Goal: Task Accomplishment & Management: Complete application form

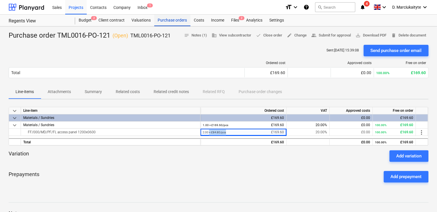
click at [161, 20] on div "Purchase orders" at bounding box center [172, 20] width 36 height 11
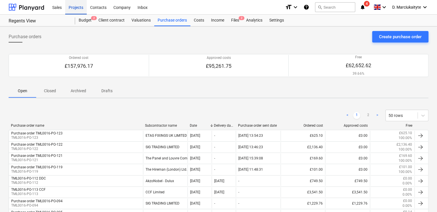
click at [82, 4] on div "Projects" at bounding box center [76, 7] width 22 height 15
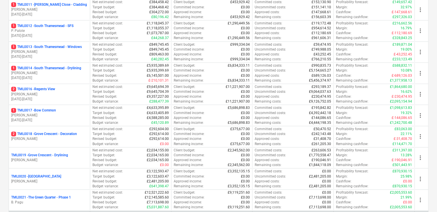
scroll to position [316, 0]
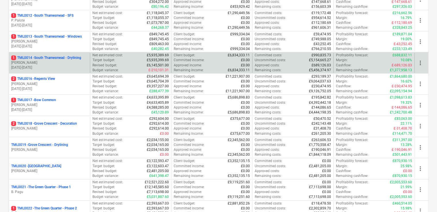
click at [59, 63] on p "[PERSON_NAME]" at bounding box center [49, 62] width 76 height 5
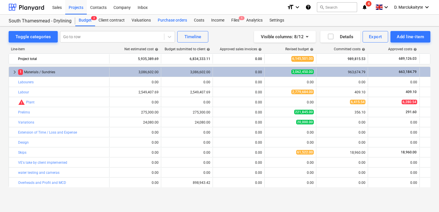
click at [175, 21] on div "Purchase orders" at bounding box center [172, 20] width 36 height 11
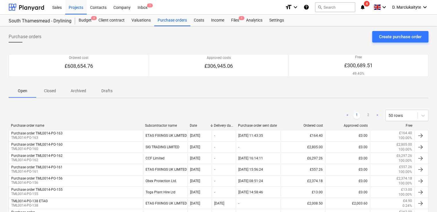
click at [52, 86] on span "Closed" at bounding box center [50, 90] width 28 height 9
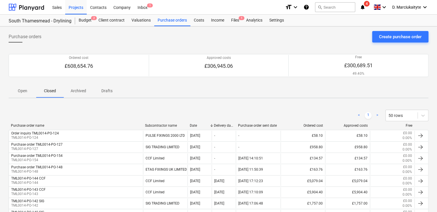
click at [25, 89] on p "Open" at bounding box center [22, 91] width 14 height 6
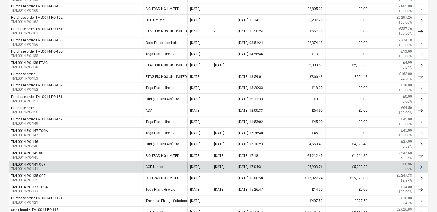
scroll to position [144, 0]
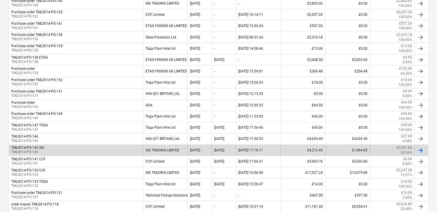
click at [48, 149] on div "TML0014-PO-145 SIG TML0014-PO-145" at bounding box center [76, 150] width 134 height 10
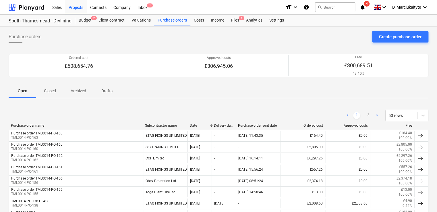
drag, startPoint x: 53, startPoint y: 87, endPoint x: 68, endPoint y: 107, distance: 25.1
click at [53, 88] on p "Closed" at bounding box center [50, 91] width 14 height 6
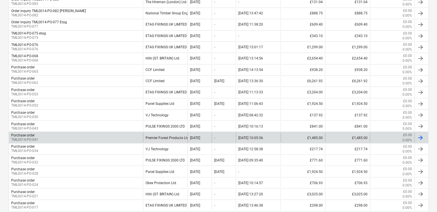
scroll to position [431, 0]
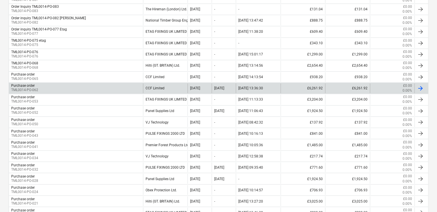
click at [57, 85] on div "Purchase order TML0014-PO-062" at bounding box center [76, 88] width 134 height 10
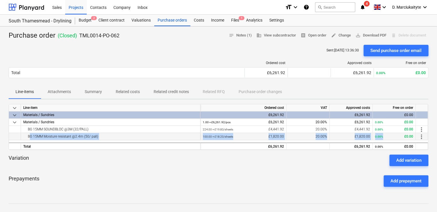
drag, startPoint x: 27, startPoint y: 136, endPoint x: 405, endPoint y: 135, distance: 377.7
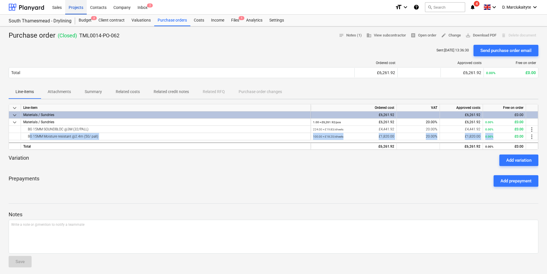
click at [80, 7] on div "Projects" at bounding box center [76, 7] width 22 height 15
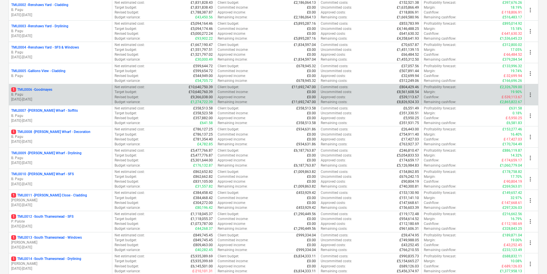
scroll to position [230, 0]
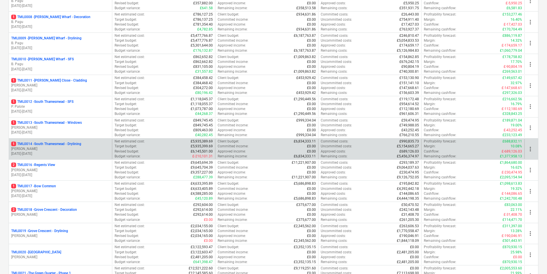
click at [40, 147] on p "[PERSON_NAME]" at bounding box center [60, 148] width 98 height 5
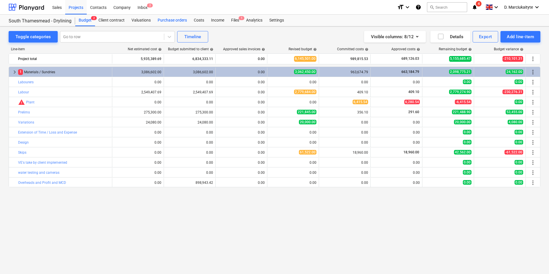
click at [169, 17] on div "Purchase orders" at bounding box center [172, 20] width 36 height 11
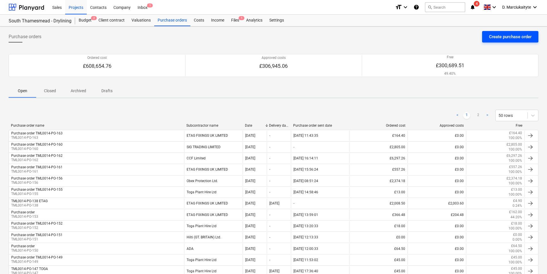
click at [437, 35] on div "Create purchase order" at bounding box center [510, 36] width 42 height 7
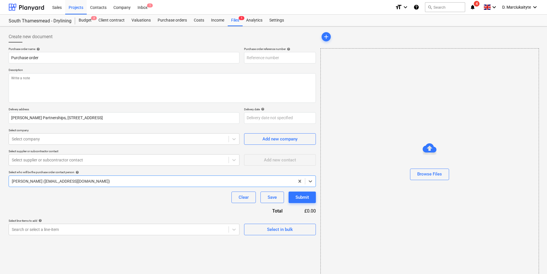
type textarea "x"
type input "TML0014-PO-165"
click at [300, 60] on input "TML0014-PO-165" at bounding box center [280, 57] width 72 height 11
type textarea "x"
type input "TML0014-PO-16"
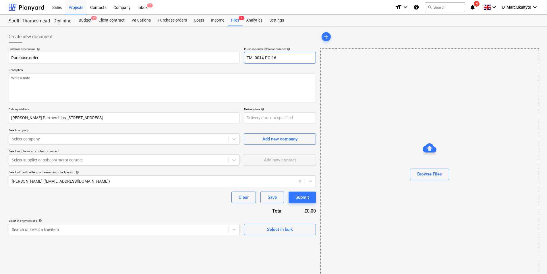
type textarea "x"
type input "TML0014-PO-164"
click at [246, 93] on textarea at bounding box center [162, 88] width 307 height 30
drag, startPoint x: 271, startPoint y: 59, endPoint x: 230, endPoint y: 56, distance: 41.1
click at [226, 57] on div "Purchase order name help Purchase order Purchase order reference number help TM…" at bounding box center [162, 55] width 307 height 16
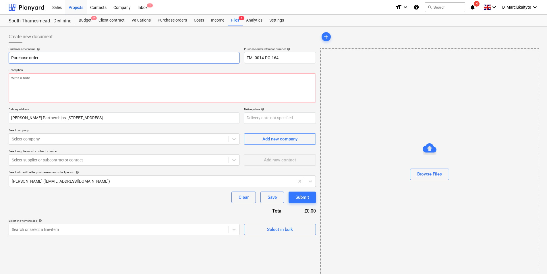
click at [98, 55] on input "Purchase order" at bounding box center [124, 57] width 231 height 11
type textarea "x"
type input "Purchase order"
paste input "TML0014-PO-164"
type textarea "x"
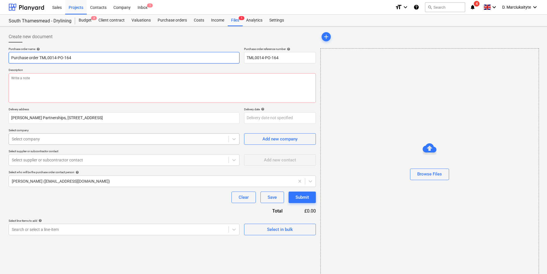
scroll to position [8, 0]
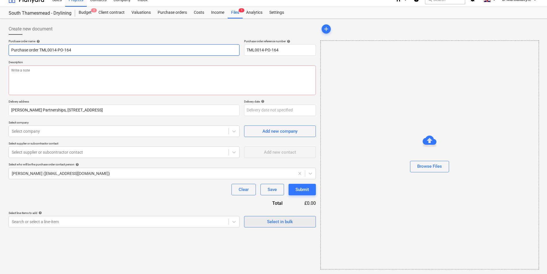
type input "Purchase order TML0014-PO-164"
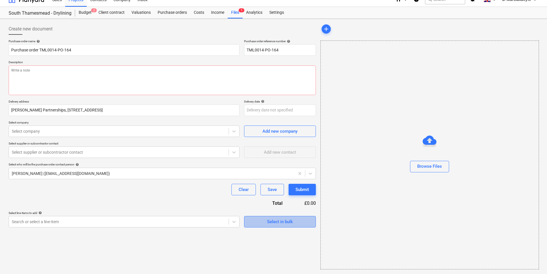
click at [288, 212] on div "Select in bulk" at bounding box center [280, 221] width 26 height 7
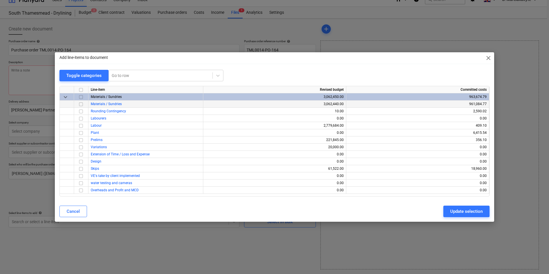
click at [81, 102] on input "checkbox" at bounding box center [80, 104] width 7 height 7
click at [81, 100] on input "checkbox" at bounding box center [80, 97] width 7 height 7
click at [81, 99] on input "checkbox" at bounding box center [80, 97] width 7 height 7
click at [82, 97] on input "checkbox" at bounding box center [80, 97] width 7 height 7
click at [82, 109] on input "checkbox" at bounding box center [80, 111] width 7 height 7
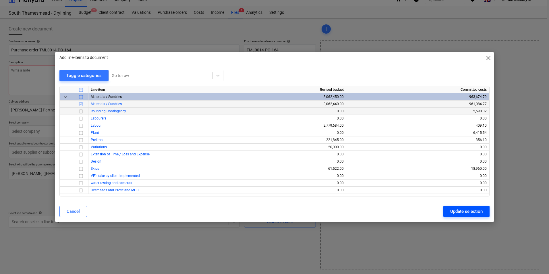
click at [437, 210] on div "Update selection" at bounding box center [466, 211] width 32 height 7
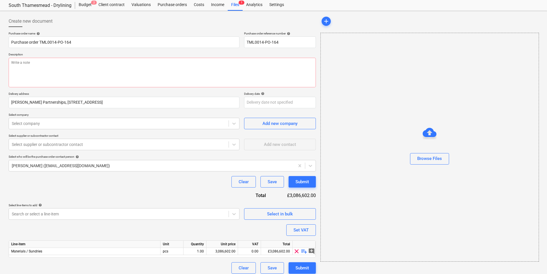
scroll to position [20, 0]
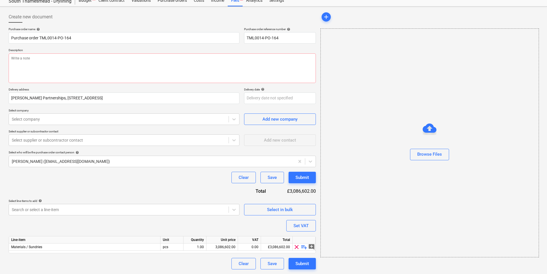
click at [302, 212] on span "playlist_add" at bounding box center [304, 246] width 7 height 7
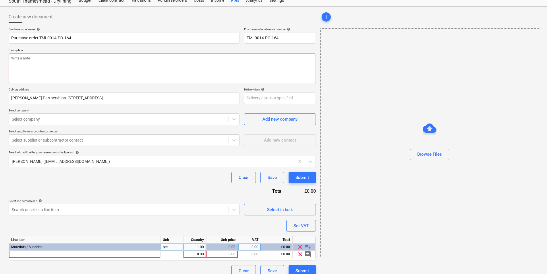
click at [307, 212] on span "playlist_add" at bounding box center [307, 246] width 7 height 7
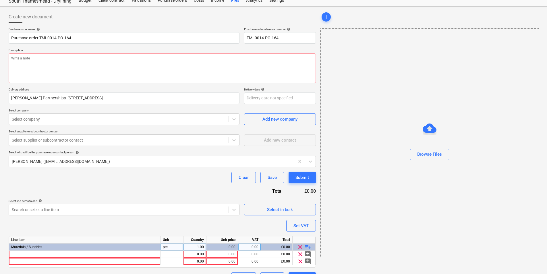
click at [307, 212] on span "playlist_add" at bounding box center [307, 246] width 7 height 7
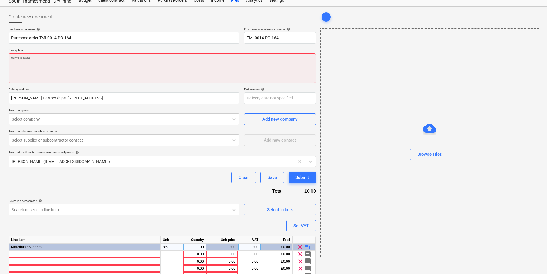
click at [73, 64] on textarea at bounding box center [162, 68] width 307 height 30
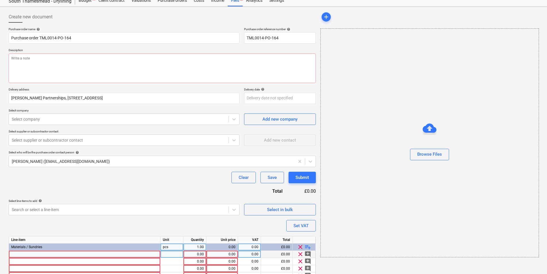
type textarea "x"
click at [72, 212] on div at bounding box center [85, 254] width 152 height 7
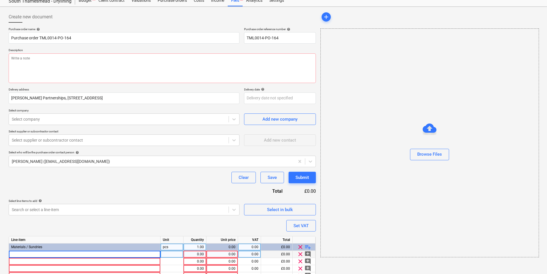
type input "Gypframe 70 S 50 'C' Stud"
type textarea "x"
drag, startPoint x: 173, startPoint y: 254, endPoint x: 198, endPoint y: 253, distance: 25.6
click at [173, 212] on div "pcs" at bounding box center [171, 254] width 23 height 7
click at [198, 212] on div "1.00" at bounding box center [195, 254] width 18 height 7
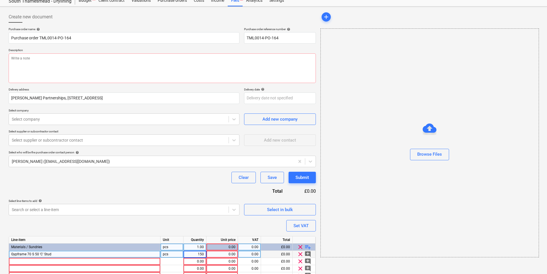
type input "1500"
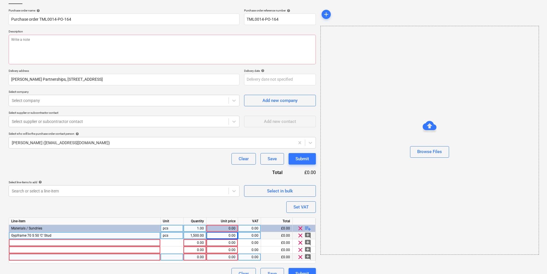
scroll to position [49, 0]
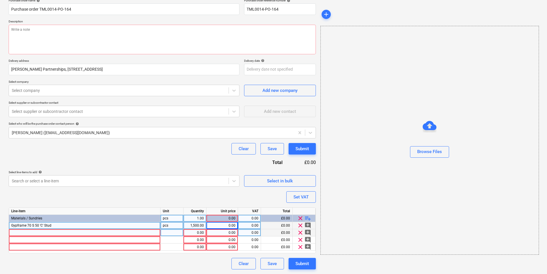
click at [66, 212] on div at bounding box center [85, 232] width 152 height 7
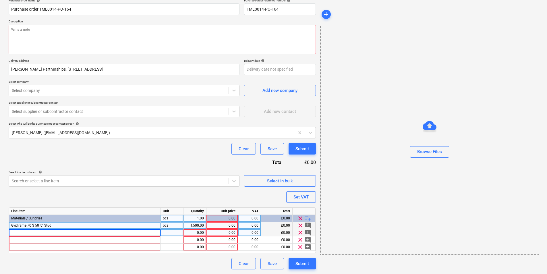
type textarea "x"
type input "25mm Isover Acoustic Partition Roll"
type textarea "x"
click at [79, 212] on div at bounding box center [85, 239] width 152 height 7
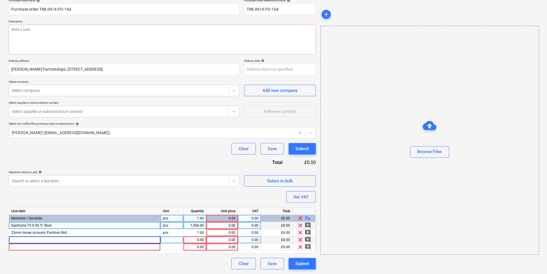
type input "Gyproc WallBoard 15mm x 1200mm x 2700mm TE"
type textarea "x"
click at [168, 212] on div at bounding box center [171, 239] width 23 height 7
click at [199, 212] on div "1.00" at bounding box center [195, 239] width 18 height 7
type input "160"
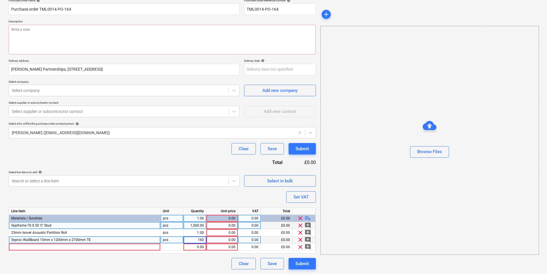
type textarea "x"
type input "20"
type textarea "x"
click at [49, 212] on div at bounding box center [85, 246] width 152 height 7
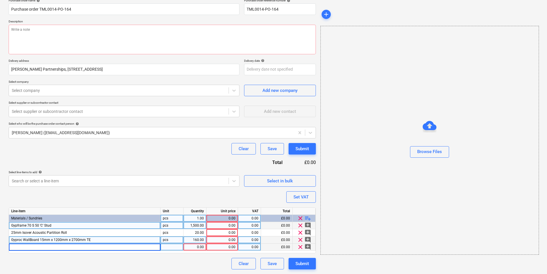
type input "Rockwool 209274 RWA45 Slab 100mm x 600mm x 1200mm"
type textarea "x"
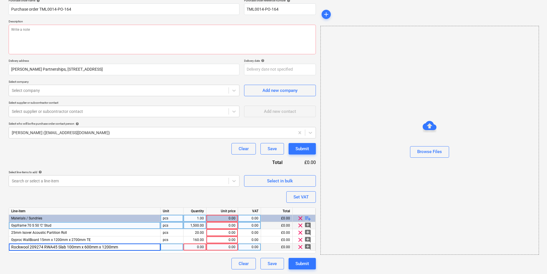
drag, startPoint x: 43, startPoint y: 247, endPoint x: 30, endPoint y: 249, distance: 13.0
click at [30, 212] on input "Rockwool 209274 RWA45 Slab 100mm x 600mm x 1200mm" at bounding box center [84, 246] width 151 height 7
type input "Rockwool RWA45 Slab 100mm x 600mm x 1200mm"
type textarea "x"
click at [176, 212] on div at bounding box center [171, 246] width 23 height 7
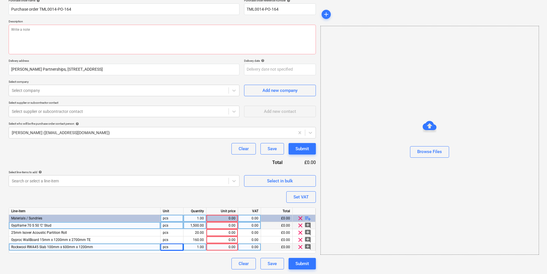
click at [201, 212] on div "1.00" at bounding box center [195, 246] width 18 height 7
type input "200"
click at [59, 212] on div "Gypframe 70 S 50 'C' Stud" at bounding box center [85, 225] width 152 height 7
click at [115, 212] on input "Gypframe 70 S 50 'C' Stud" at bounding box center [84, 225] width 151 height 7
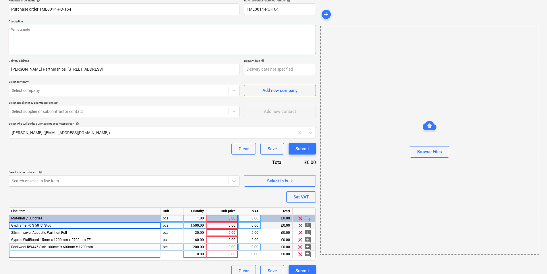
type textarea "x"
click at [98, 212] on div at bounding box center [85, 254] width 152 height 7
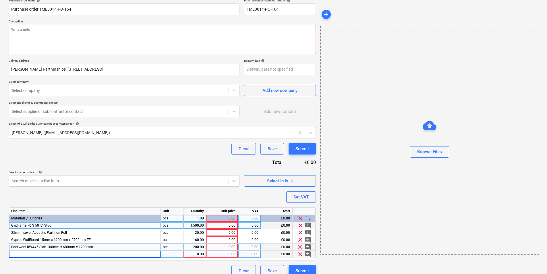
click at [90, 212] on div "Gypframe 70 S 50 'C' Stud" at bounding box center [85, 225] width 152 height 7
click at [40, 212] on div at bounding box center [85, 254] width 152 height 7
type input "Gypframe 70 S 50 'C' Stud 3000mm"
click at [77, 212] on div "Line-item Unit Quantity Unit price VAT Total Materials / Sundries pcs 1.00 0.00…" at bounding box center [162, 233] width 307 height 53
type textarea "x"
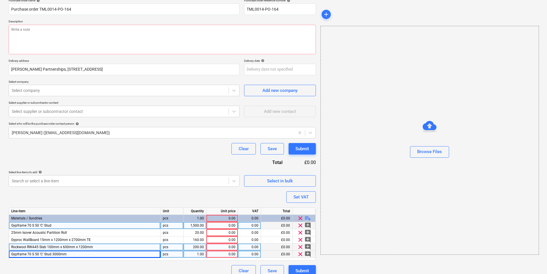
click at [82, 212] on div "Gypframe 70 S 50 'C' Stud 3000mm" at bounding box center [85, 254] width 152 height 7
click at [141, 212] on input "Gypframe 70 S 50 'C' Stud 3000mm" at bounding box center [84, 254] width 151 height 7
click at [76, 212] on div "Gypframe 70 S 50 'C' Stud" at bounding box center [85, 225] width 152 height 7
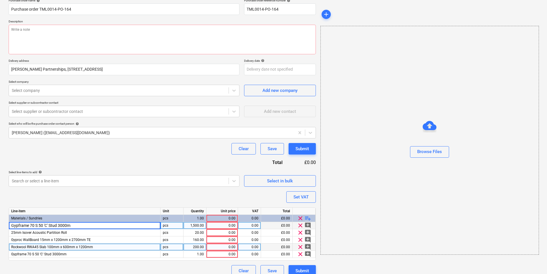
type input "Gypframe 70 S 50 'C' Stud 3000mm"
type textarea "x"
click at [196, 212] on div "200.00" at bounding box center [195, 246] width 18 height 7
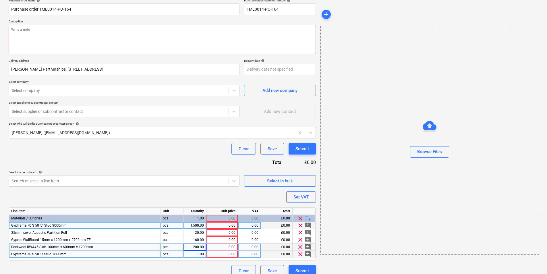
click at [196, 212] on div "1.00" at bounding box center [195, 254] width 18 height 7
type input "1000"
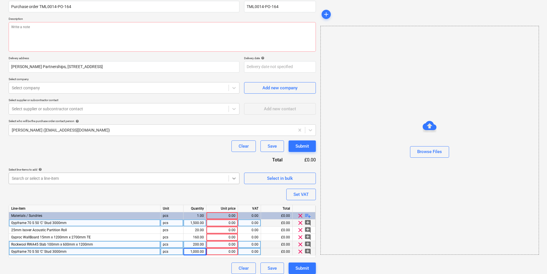
scroll to position [56, 0]
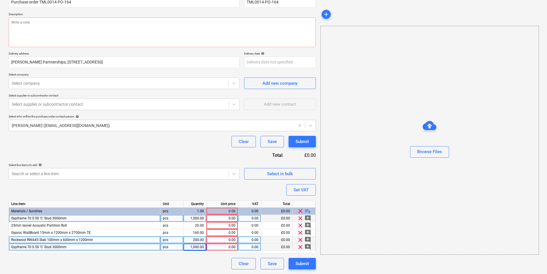
click at [235, 212] on div "0.00" at bounding box center [222, 218] width 32 height 7
type textarea "x"
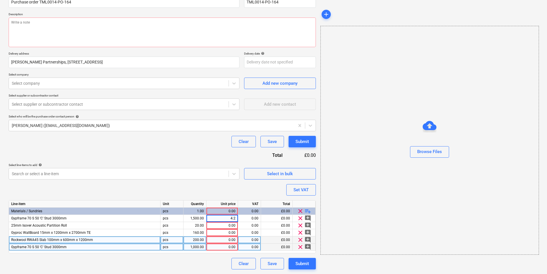
type input "4.20"
type textarea "x"
type input "20"
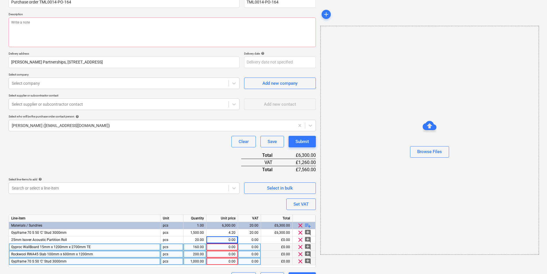
click at [47, 212] on span "Gyproc WallBoard 15mm x 1200mm x 2700mm TE" at bounding box center [51, 247] width 80 height 4
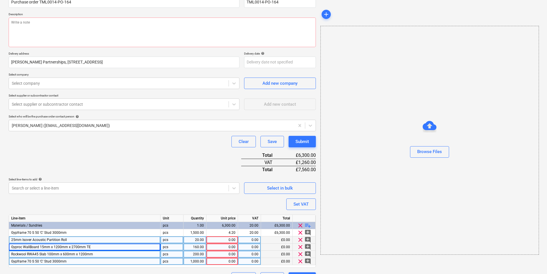
click at [45, 212] on span "25mm Isover Acoustic Partition Roll" at bounding box center [39, 240] width 56 height 4
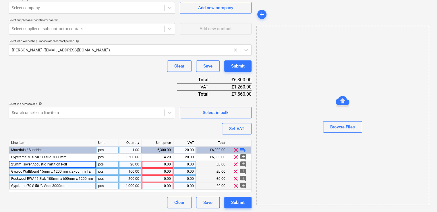
scroll to position [131, 0]
click at [155, 164] on div "0.00" at bounding box center [157, 163] width 27 height 7
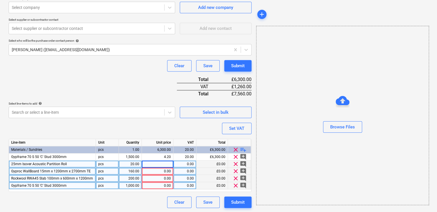
type textarea "x"
type input "30.24"
type textarea "x"
type input "20"
click at [163, 169] on div "0.00" at bounding box center [157, 171] width 27 height 7
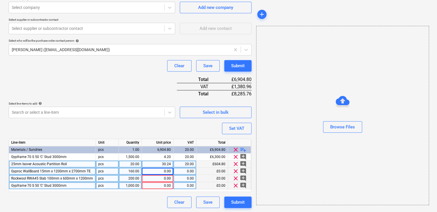
type textarea "x"
type input "12.2796"
type textarea "x"
type input "20"
click at [163, 177] on div "0.00" at bounding box center [157, 178] width 27 height 7
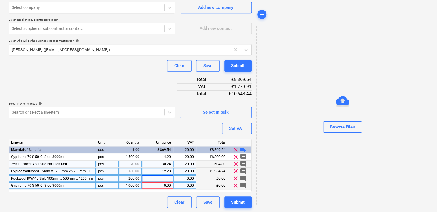
type textarea "x"
type input "17.568"
type textarea "x"
type input "20"
type textarea "x"
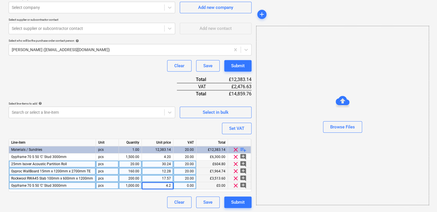
type input "4.20"
type textarea "x"
type input "20"
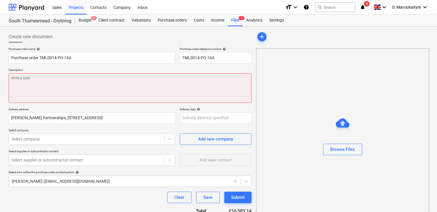
click at [96, 79] on textarea at bounding box center [130, 88] width 243 height 30
type textarea "x"
type textarea "A"
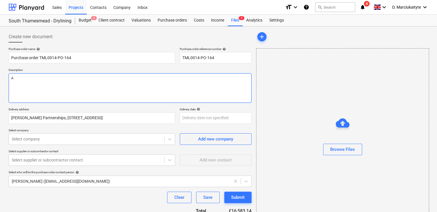
type textarea "x"
type textarea "Af"
type textarea "x"
type textarea "Aft"
type textarea "x"
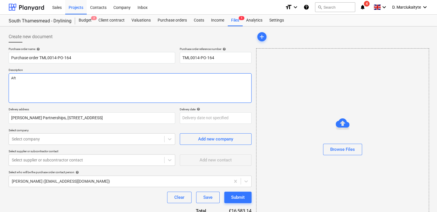
type textarea "Afte"
type textarea "x"
type textarea "Aftern"
type textarea "x"
type textarea "Afterno"
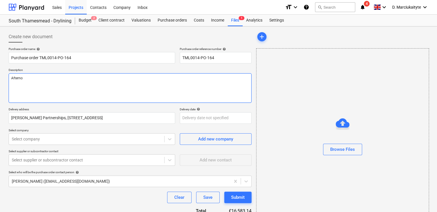
type textarea "x"
type textarea "Afternoo"
type textarea "x"
type textarea "Afternoon"
type textarea "x"
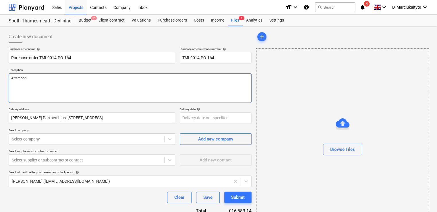
type textarea "Afternoon,"
type textarea "x"
type textarea "Afternoon,"
type textarea "x"
type textarea "Afternoon,"
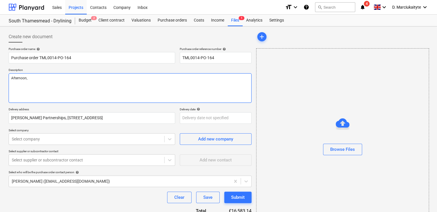
type textarea "x"
type textarea "Afternoon, Pl"
type textarea "x"
type textarea "Afternoon, Ple"
type textarea "x"
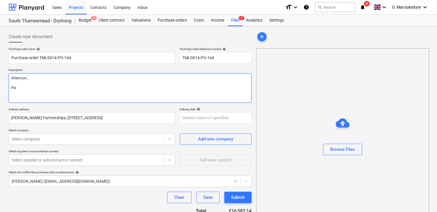
type textarea "Afternoon, Plea"
type textarea "x"
type textarea "Afternoon, Pleas"
type textarea "x"
type textarea "Afternoon, Please"
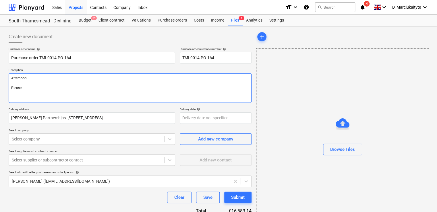
type textarea "x"
type textarea "Afternoon, Please p"
type textarea "x"
type textarea "Afternoon, Please pr"
type textarea "x"
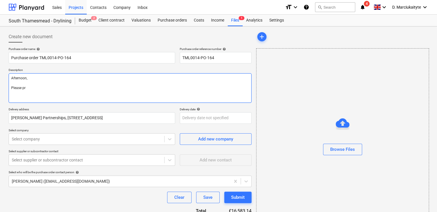
type textarea "Afternoon, Please pro"
type textarea "x"
type textarea "Afternoon, Please proc"
type textarea "x"
type textarea "Afternoon, Please proce"
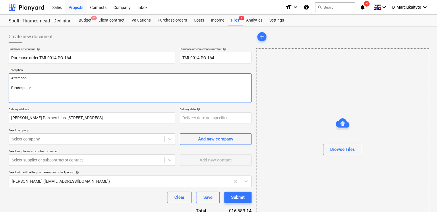
type textarea "x"
type textarea "Afternoon, Please procee"
type textarea "x"
type textarea "Afternoon, Please proceed"
type textarea "x"
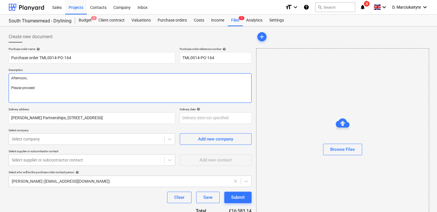
type textarea "Afternoon, Please proceed"
type textarea "x"
type textarea "Afternoon, Please proceed w"
type textarea "x"
type textarea "Afternoon, Please proceed wi"
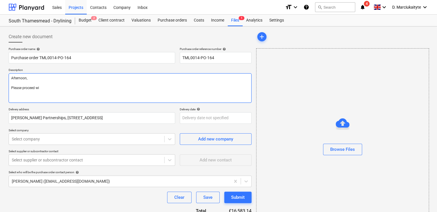
type textarea "x"
type textarea "Afternoon, Please proceed wit"
type textarea "x"
type textarea "Afternoon, Please proceed with"
type textarea "x"
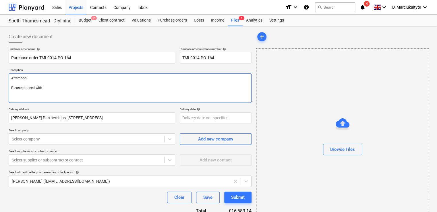
type textarea "Afternoon, Please proceed with a"
type textarea "x"
type textarea "Afternoon, Please proceed with at"
type textarea "x"
type textarea "Afternoon, Please proceed with atta"
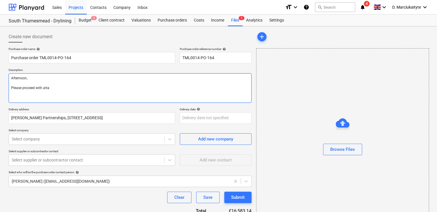
type textarea "x"
type textarea "Afternoon, Please proceed with attac"
type textarea "x"
type textarea "Afternoon, Please proceed with attach"
type textarea "x"
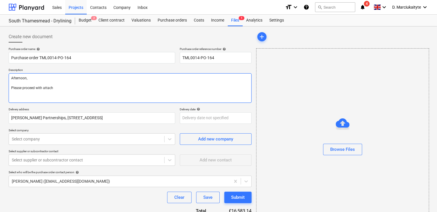
type textarea "Afternoon, Please proceed with attache"
type textarea "x"
type textarea "Afternoon, Please proceed with attached"
type textarea "x"
type textarea "Afternoon, Please proceed with attached"
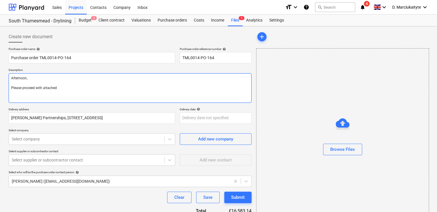
type textarea "x"
type textarea "Afternoon, Please proceed with attached o"
type textarea "x"
type textarea "Afternoon, Please proceed with attached or"
type textarea "x"
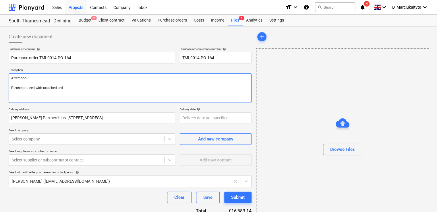
type textarea "Afternoon, Please proceed with attached orde"
type textarea "x"
type textarea "Afternoon, Please proceed with attached order"
type textarea "x"
type textarea "Afternoon, Please proceed with attached order."
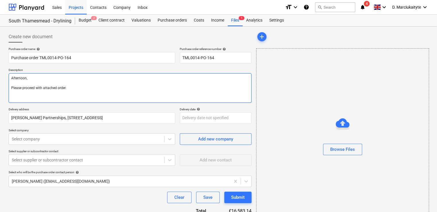
type textarea "x"
type textarea "Afternoon, Please proceed with attached order."
type textarea "x"
type textarea "Afternoon, Please proceed with attached order. D"
type textarea "x"
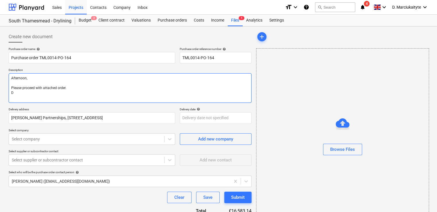
type textarea "Afternoon, Please proceed with attached order. De"
type textarea "x"
type textarea "Afternoon, Please proceed with attached order. Del"
type textarea "x"
type textarea "Afternoon, Please proceed with attached order. Deli"
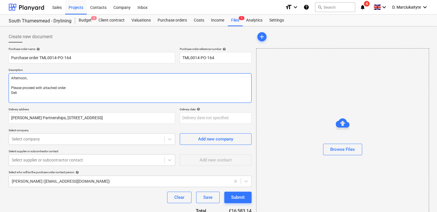
type textarea "x"
type textarea "Afternoon, Please proceed with attached order. Deliv"
type textarea "x"
type textarea "Afternoon, Please proceed with attached order. Delive"
type textarea "x"
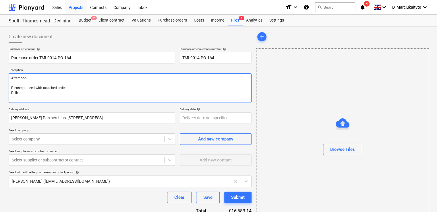
type textarea "Afternoon, Please proceed with attached order. Deliver"
type textarea "x"
type textarea "Afternoon, Please proceed with attached order. Deliverie"
type textarea "x"
type textarea "Afternoon, Please proceed with attached order. Deliveriew"
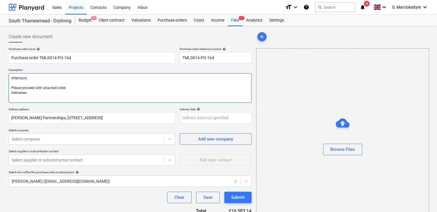
type textarea "x"
type textarea "Afternoon, Please proceed with attached order. Deliverie"
type textarea "x"
type textarea "Afternoon, Please proceed with attached order. Deliveriee"
type textarea "x"
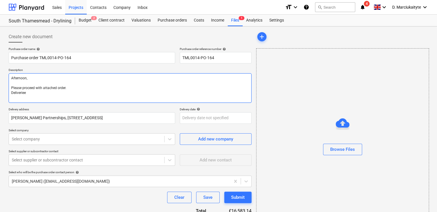
type textarea "Afternoon, Please proceed with attached order. Deliverie"
type textarea "x"
type textarea "Afternoon, Please proceed with attached order. Deliveries"
type textarea "x"
type textarea "Afternoon, Please proceed with attached order. Deliveries"
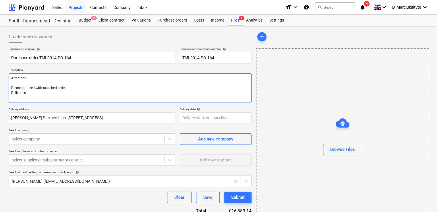
type textarea "x"
type textarea "Afternoon, Please proceed with attached order. Deliveries as"
type textarea "x"
type textarea "Afternoon, Please proceed with attached order. Deliveries as"
type textarea "x"
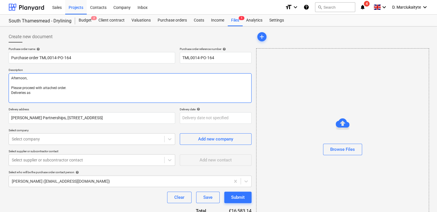
type textarea "Afternoon, Please proceed with attached order. Deliveries as p"
type textarea "x"
type textarea "Afternoon, Please proceed with attached order. Deliveries as pe"
type textarea "x"
type textarea "Afternoon, Please proceed with attached order. Deliveries as per"
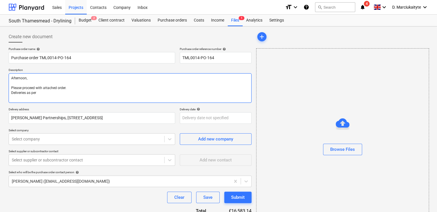
type textarea "x"
type textarea "Afternoon, Please proceed with attached order. Deliveries as per"
type textarea "x"
type textarea "Afternoon, Please proceed with attached order. Deliveries as per b"
type textarea "x"
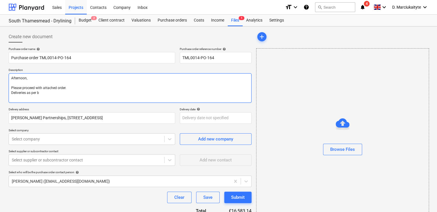
type textarea "Afternoon, Please proceed with attached order. Deliveries as per be"
type textarea "x"
type textarea "Afternoon, Please proceed with attached order. Deliveries as per bel"
type textarea "x"
type textarea "Afternoon, Please proceed with attached order. Deliveries as per belo"
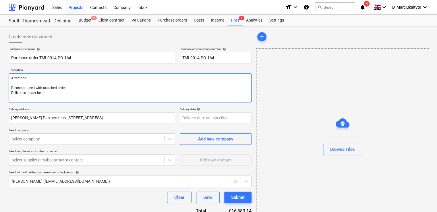
type textarea "x"
type textarea "Afternoon, Please proceed with attached order. Deliveries as per below"
type textarea "x"
type textarea "Afternoon, Please proceed with attached order. Deliveries as per below :"
type textarea "x"
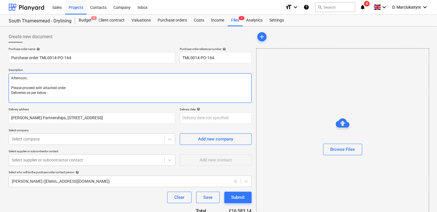
type textarea "Afternoon, Please proceed with attached order. Deliveries as per below :"
type textarea "x"
type textarea "Afternoon, Please proceed with attached order. Deliveries as per below :"
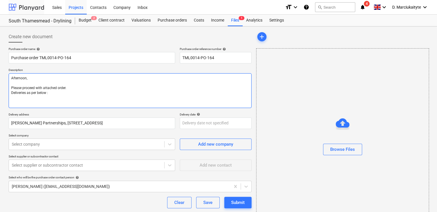
type textarea "x"
type textarea "Afternoon, Please proceed with attached order. Deliveries as per below : C"
type textarea "x"
type textarea "Afternoon, Please proceed with attached order. Deliveries as per below : C s"
type textarea "x"
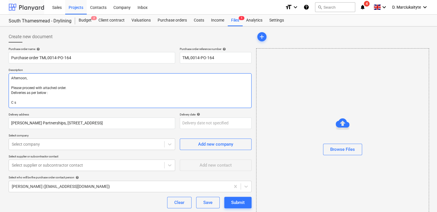
type textarea "Afternoon, Please proceed with attached order. Deliveries as per below : C st"
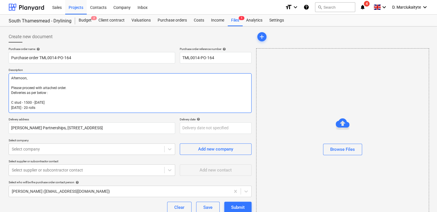
drag, startPoint x: 50, startPoint y: 104, endPoint x: 54, endPoint y: 103, distance: 4.4
click at [50, 103] on textarea "Afternoon, Please proceed with attached order. Deliveries as per below : C stud…" at bounding box center [130, 93] width 243 height 40
drag, startPoint x: 55, startPoint y: 103, endPoint x: 33, endPoint y: 103, distance: 22.1
click at [33, 103] on textarea "Afternoon, Please proceed with attached order. Deliveries as per below : C stud…" at bounding box center [130, 93] width 243 height 40
drag, startPoint x: 32, startPoint y: 103, endPoint x: 57, endPoint y: 103, distance: 25.5
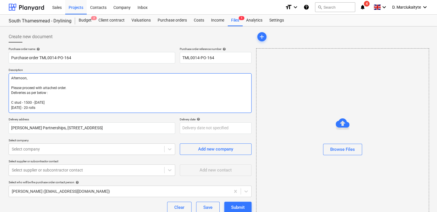
click at [57, 103] on textarea "Afternoon, Please proceed with attached order. Deliveries as per below : C stud…" at bounding box center [130, 93] width 243 height 40
click at [60, 111] on textarea "Afternoon, Please proceed with attached order. Deliveries as per below : C stud…" at bounding box center [130, 93] width 243 height 40
paste textarea "- 19/09/2025"
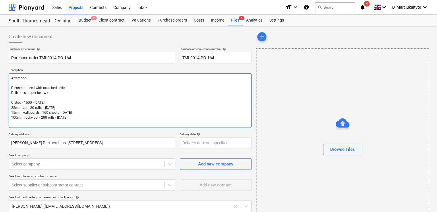
drag, startPoint x: 31, startPoint y: 103, endPoint x: 15, endPoint y: 100, distance: 16.0
click at [15, 100] on textarea "Afternoon, Please proceed with attached order. Deliveries as per below : C stud…" at bounding box center [130, 100] width 243 height 55
click at [23, 102] on textarea "Afternoon, Please proceed with attached order. Deliveries as per below : C stud…" at bounding box center [130, 100] width 243 height 55
drag, startPoint x: 21, startPoint y: 101, endPoint x: 8, endPoint y: 101, distance: 12.9
click at [8, 101] on div "Create new document Purchase order name help Purchase order TML0014-PO-164 Purc…" at bounding box center [129, 198] width 247 height 338
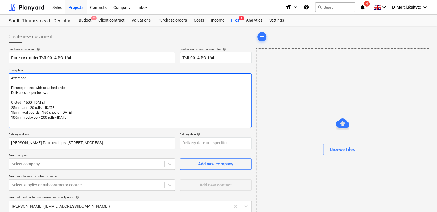
click at [10, 119] on textarea "Afternoon, Please proceed with attached order. Deliveries as per below : C stud…" at bounding box center [130, 100] width 243 height 55
click at [12, 120] on textarea "Afternoon, Please proceed with attached order. Deliveries as per below : C stud…" at bounding box center [130, 100] width 243 height 55
click at [13, 121] on textarea "Afternoon, Please proceed with attached order. Deliveries as per below : C stud…" at bounding box center [130, 100] width 243 height 55
click at [90, 119] on textarea "Afternoon, Please proceed with attached order. Deliveries as per below : C stud…" at bounding box center [130, 100] width 243 height 55
paste textarea "C stud"
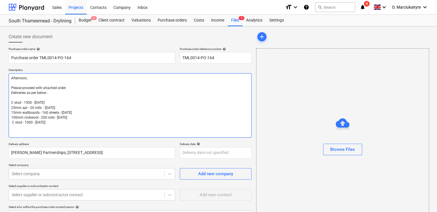
paste textarea "Site contact : Ionut 07424539956"
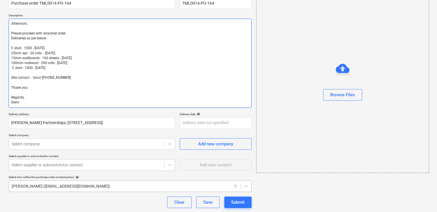
scroll to position [115, 0]
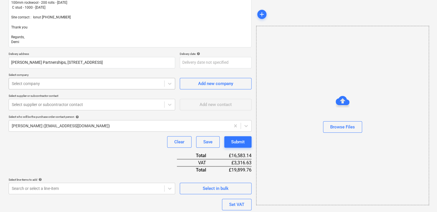
click at [79, 86] on div at bounding box center [87, 84] width 150 height 6
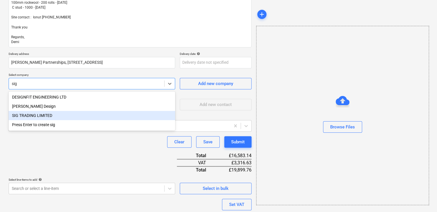
drag, startPoint x: 45, startPoint y: 110, endPoint x: 49, endPoint y: 115, distance: 6.0
click at [49, 115] on div "DESIGNFIT ENGINEERING LTD Hirani Design SIG TRADING LIMITED Press Enter to crea…" at bounding box center [92, 110] width 166 height 39
drag, startPoint x: 68, startPoint y: 118, endPoint x: 66, endPoint y: 106, distance: 12.6
click at [68, 118] on div "SIG TRADING LIMITED" at bounding box center [92, 115] width 166 height 9
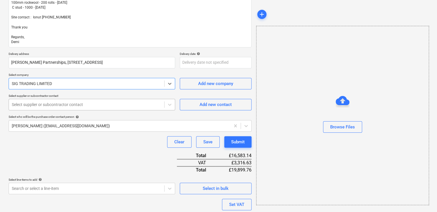
click at [63, 106] on div at bounding box center [87, 105] width 150 height 6
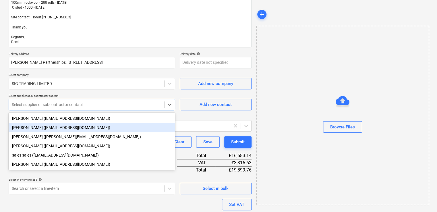
click at [59, 127] on div "[PERSON_NAME] ([EMAIL_ADDRESS][DOMAIN_NAME])" at bounding box center [92, 127] width 166 height 9
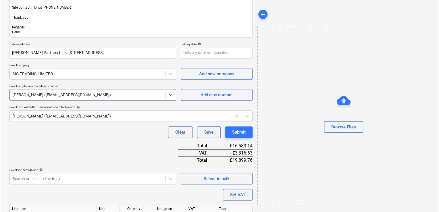
scroll to position [191, 0]
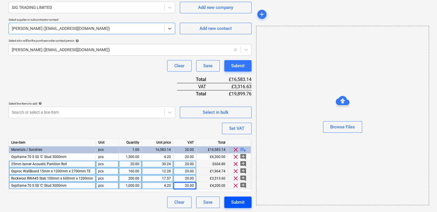
click at [238, 202] on div "Submit" at bounding box center [237, 201] width 13 height 7
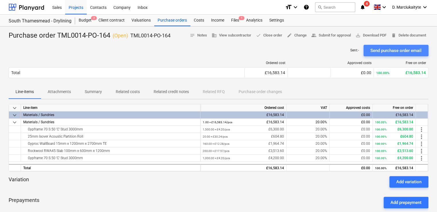
click at [388, 49] on div "Send purchase order email" at bounding box center [395, 50] width 51 height 7
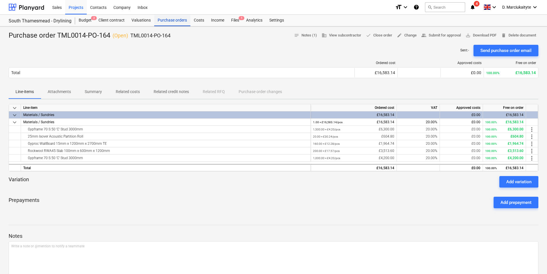
drag, startPoint x: 168, startPoint y: 20, endPoint x: 175, endPoint y: 21, distance: 7.3
click at [168, 20] on div "Purchase orders" at bounding box center [172, 20] width 36 height 11
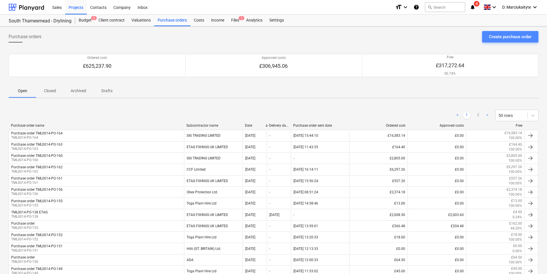
click at [437, 36] on div "Create purchase order" at bounding box center [510, 36] width 42 height 7
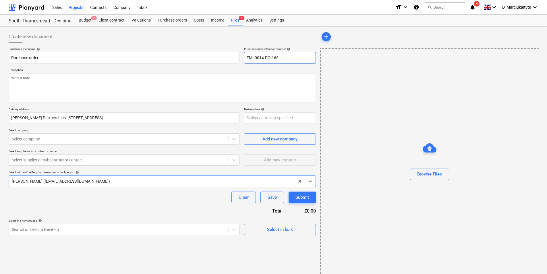
drag, startPoint x: 282, startPoint y: 59, endPoint x: 282, endPoint y: 56, distance: 3.7
click at [282, 58] on input "TML0014-PO-166" at bounding box center [280, 57] width 72 height 11
click at [92, 82] on textarea at bounding box center [162, 88] width 307 height 30
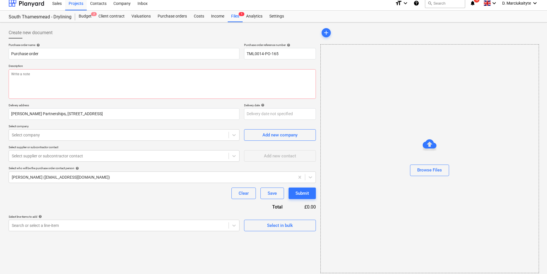
scroll to position [8, 0]
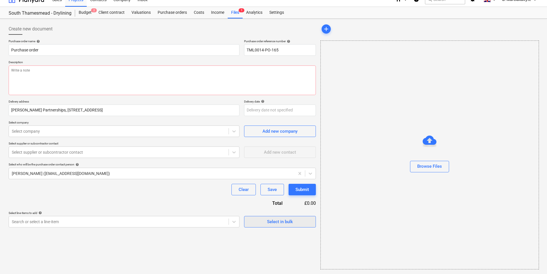
click at [262, 212] on span "Select in bulk" at bounding box center [279, 221] width 57 height 7
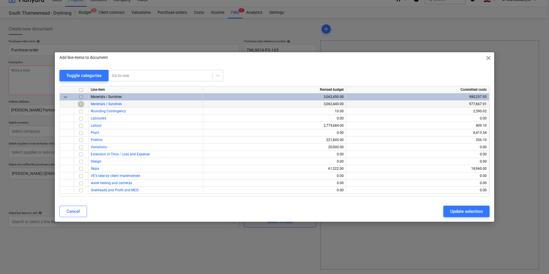
click at [81, 103] on input "checkbox" at bounding box center [80, 104] width 7 height 7
click at [437, 210] on div "Update selection" at bounding box center [466, 211] width 32 height 7
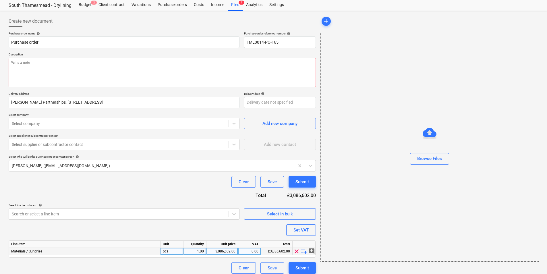
scroll to position [20, 0]
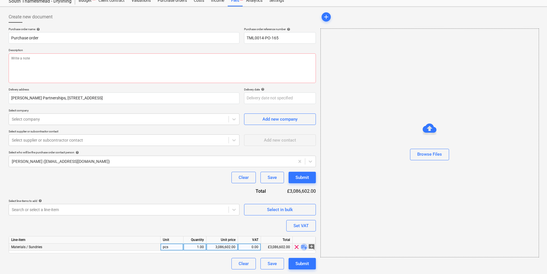
click at [303, 212] on span "playlist_add" at bounding box center [304, 246] width 7 height 7
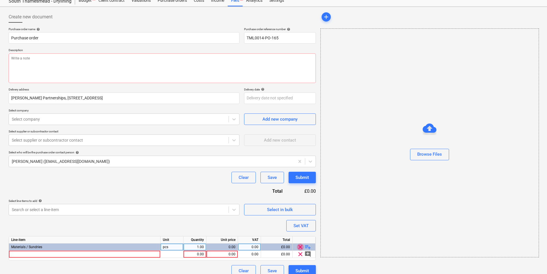
click at [303, 212] on span "clear" at bounding box center [300, 246] width 7 height 7
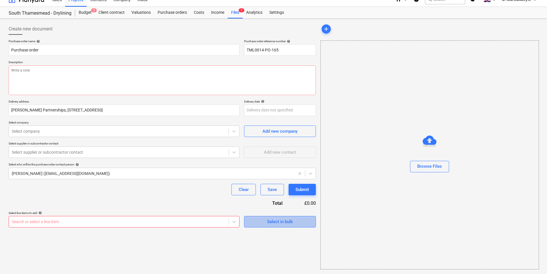
click at [296, 212] on span "Select in bulk" at bounding box center [279, 221] width 57 height 7
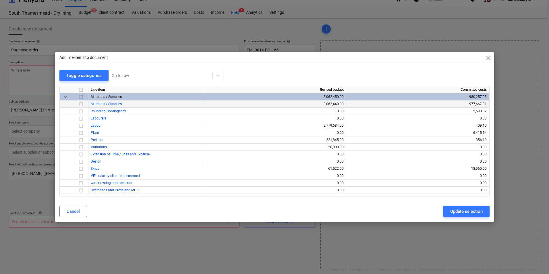
click at [80, 104] on input "checkbox" at bounding box center [80, 104] width 7 height 7
click at [437, 209] on div "Update selection" at bounding box center [466, 211] width 32 height 7
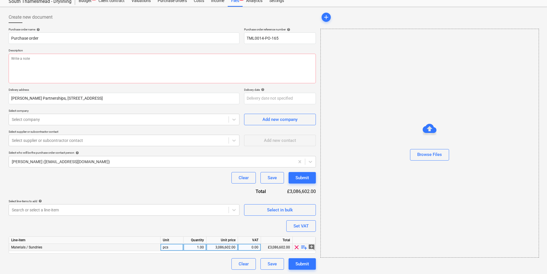
scroll to position [20, 0]
click at [302, 212] on span "playlist_add" at bounding box center [304, 246] width 7 height 7
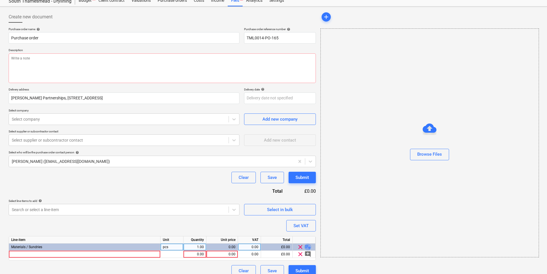
click at [305, 212] on span "playlist_add" at bounding box center [307, 246] width 7 height 7
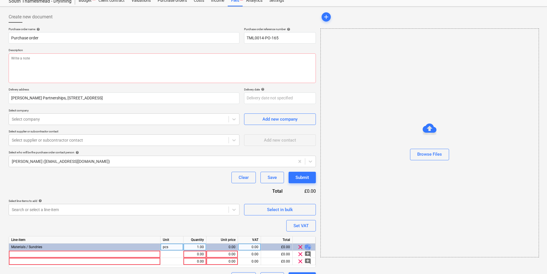
click at [307, 212] on span "playlist_add" at bounding box center [307, 246] width 7 height 7
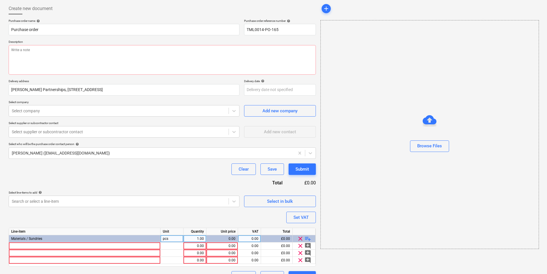
scroll to position [41, 0]
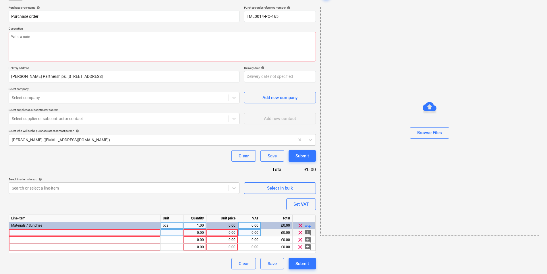
click at [101, 212] on div at bounding box center [85, 232] width 152 height 7
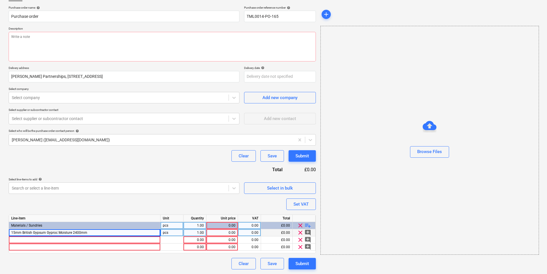
scroll to position [41, 0]
click at [117, 212] on div at bounding box center [85, 240] width 152 height 7
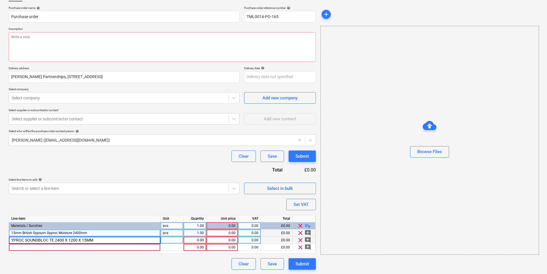
click at [10, 212] on input "YPROC SOUNDBLOC TE 2400 X 1200 X 15MM" at bounding box center [84, 240] width 151 height 7
click at [49, 212] on span "15mm British Gypsum Gyproc Moisture 2400mm" at bounding box center [49, 233] width 76 height 4
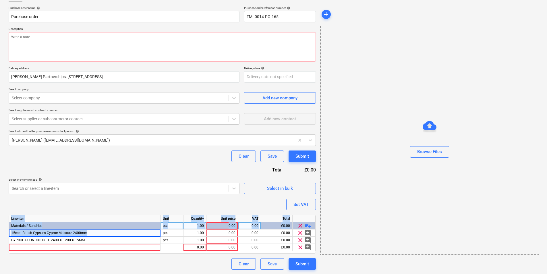
drag, startPoint x: 105, startPoint y: 232, endPoint x: 7, endPoint y: 232, distance: 97.6
click at [7, 212] on div "Create new document Purchase order name help Purchase order Purchase order refe…" at bounding box center [162, 130] width 312 height 284
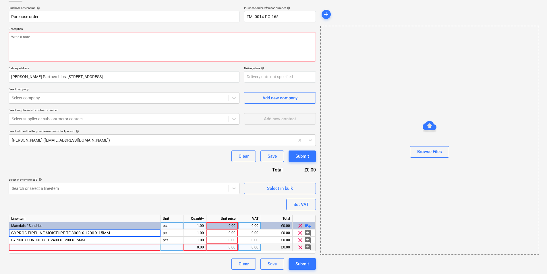
click at [111, 212] on div at bounding box center [85, 247] width 152 height 7
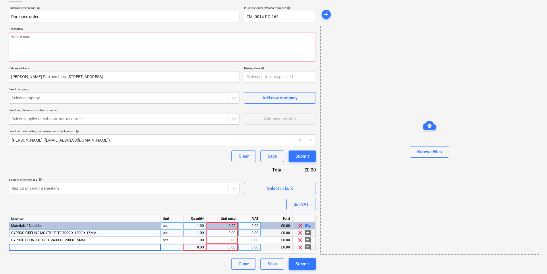
click at [39, 212] on span "GYPROC FIRELINE MOISTURE TE 3000 X 1200 X 15MM" at bounding box center [53, 233] width 85 height 4
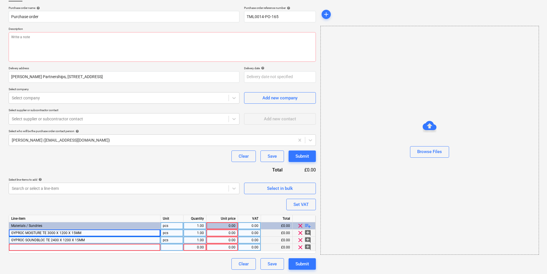
click at [133, 212] on div "GYPROC SOUNDBLOC TE 2400 X 1200 X 15MM" at bounding box center [85, 240] width 152 height 7
click at [101, 212] on div at bounding box center [85, 247] width 152 height 7
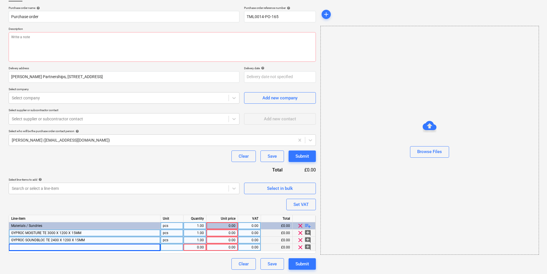
click at [79, 212] on span "GYPROC MOISTURE TE 3000 X 1200 X 15MM" at bounding box center [46, 233] width 70 height 4
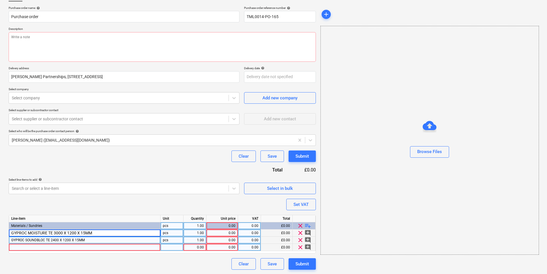
click at [61, 212] on input "GYPROC MOISTURE TE 3000 X 1200 X 15MM" at bounding box center [84, 232] width 151 height 7
click at [103, 212] on input "GYPROC MOISTURE TE 2400 X 1200 X 15MM" at bounding box center [84, 232] width 151 height 7
drag, startPoint x: 104, startPoint y: 233, endPoint x: -1, endPoint y: 234, distance: 104.8
click at [0, 212] on html "Sales Projects Contacts Company Inbox format_size keyboard_arrow_down help sear…" at bounding box center [273, 96] width 547 height 274
click at [69, 212] on div at bounding box center [85, 247] width 152 height 7
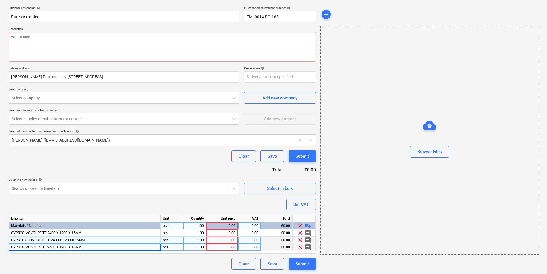
click at [61, 212] on span "GYPROC SOUNDBLOC TE 2400 X 1200 X 15MM" at bounding box center [47, 240] width 73 height 4
click at [62, 212] on input "GYPROC SOUNDBLOC TE 2400 X 1200 X 15MM" at bounding box center [84, 240] width 151 height 7
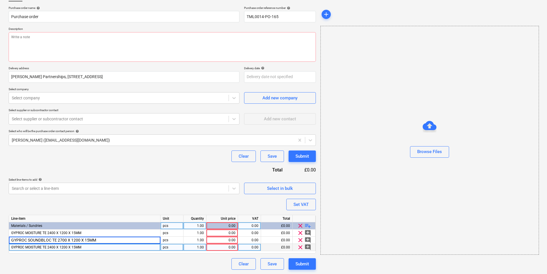
click at [94, 212] on div "GYPROC MOISTURE TE 2400 X 1200 X 15MM" at bounding box center [85, 247] width 152 height 7
click at [307, 212] on span "playlist_add" at bounding box center [307, 225] width 7 height 7
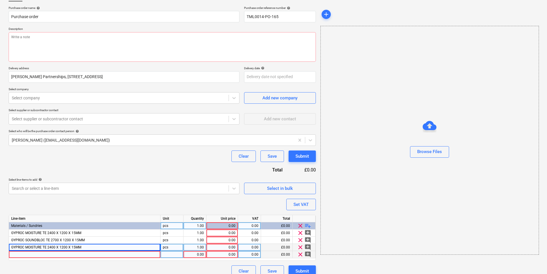
click at [133, 212] on div at bounding box center [85, 254] width 152 height 7
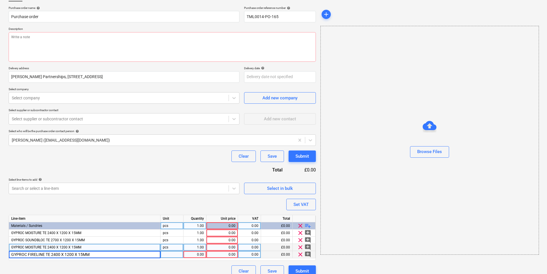
click at [55, 212] on input "GYPROC FIRELINE TE 2400 X 1200 X 15MM" at bounding box center [84, 254] width 151 height 7
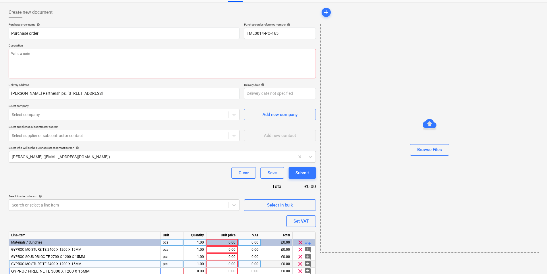
scroll to position [49, 0]
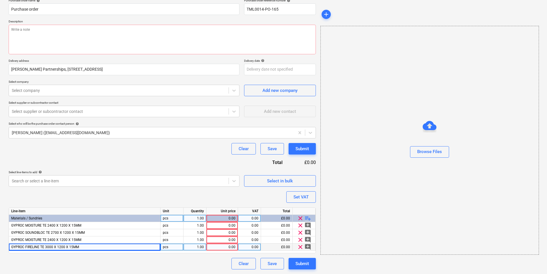
click at [179, 212] on div "pcs" at bounding box center [171, 246] width 23 height 7
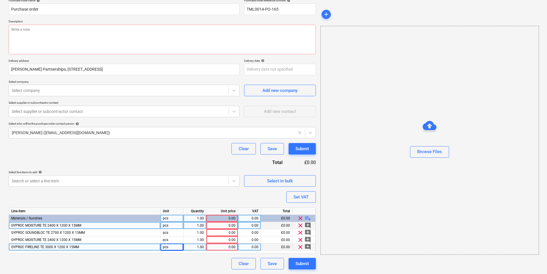
click at [198, 212] on div "1.00" at bounding box center [195, 225] width 18 height 7
click at [222, 212] on div "0.00" at bounding box center [222, 225] width 27 height 7
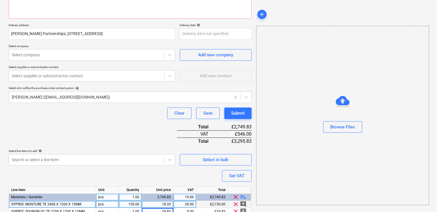
scroll to position [124, 0]
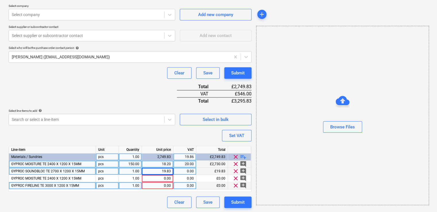
click at [152, 171] on div "19.83" at bounding box center [157, 171] width 27 height 7
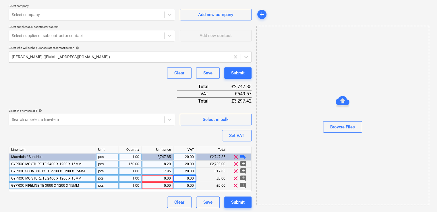
click at [165, 179] on div "0.00" at bounding box center [157, 178] width 27 height 7
click at [158, 187] on div "0.00" at bounding box center [157, 185] width 27 height 7
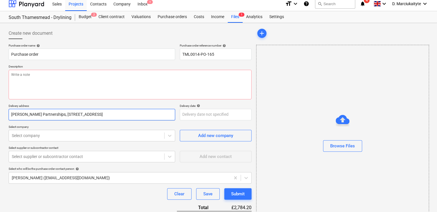
scroll to position [0, 0]
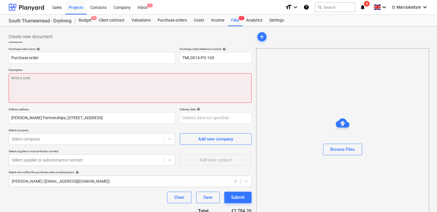
click at [42, 86] on textarea at bounding box center [130, 88] width 243 height 30
click at [105, 83] on textarea at bounding box center [130, 88] width 243 height 30
paste textarea "Afternoon, Please proceed with attached order. Deliveries as per below :"
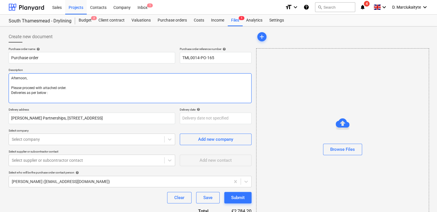
click at [12, 82] on textarea "Afternoon, Please proceed with attached order. Deliveries as per below :" at bounding box center [130, 88] width 243 height 30
drag, startPoint x: 26, startPoint y: 94, endPoint x: 24, endPoint y: 92, distance: 3.1
click at [24, 94] on textarea "Afternoon, Please proceed with attached order. Deliveries as per below :" at bounding box center [130, 88] width 243 height 30
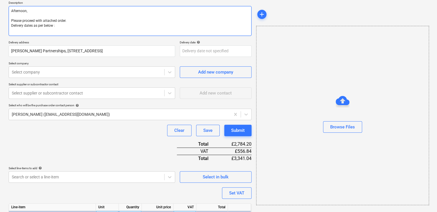
scroll to position [115, 0]
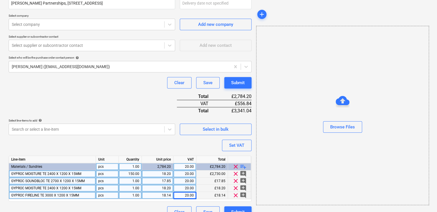
click at [73, 176] on div "GYPROC MOISTURE TE 2400 X 1200 X 15MM" at bounding box center [52, 173] width 87 height 7
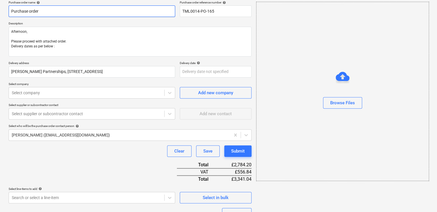
scroll to position [0, 0]
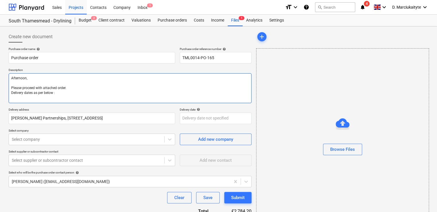
click at [29, 97] on textarea "Afternoon, Please proceed with attached order. Delivery dates as per below :" at bounding box center [130, 88] width 243 height 30
click at [115, 100] on textarea "Afternoon, Please proceed with attached order. Delivery dates as per below :" at bounding box center [130, 88] width 243 height 30
paste textarea "GYPROC MOISTURE TE 2400 X 1200 X 15MM"
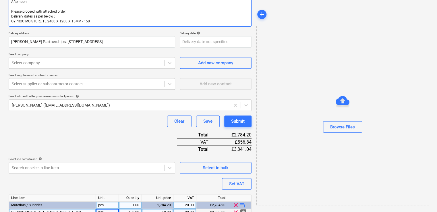
scroll to position [67, 0]
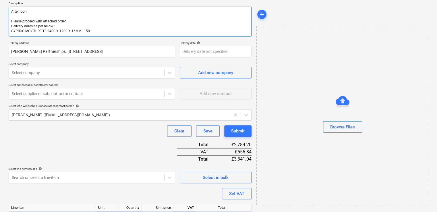
click at [89, 32] on textarea "Afternoon, Please proceed with attached order. Delivery dates as per below : GY…" at bounding box center [130, 22] width 243 height 30
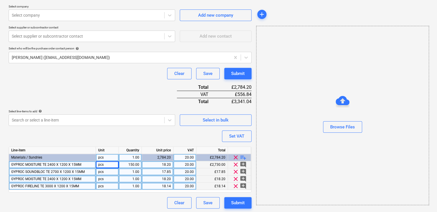
scroll to position [125, 0]
click at [135, 170] on div "1.00" at bounding box center [130, 171] width 18 height 7
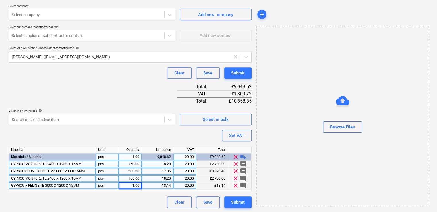
click at [134, 184] on div "1.00" at bounding box center [130, 185] width 18 height 7
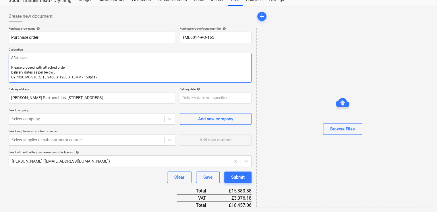
scroll to position [38, 0]
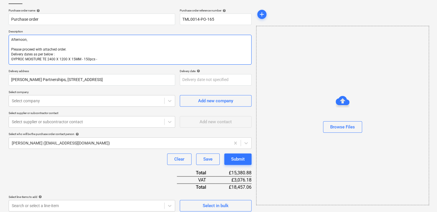
click at [104, 60] on textarea "Afternoon, Please proceed with attached order. Delivery dates as per below : GY…" at bounding box center [130, 50] width 243 height 30
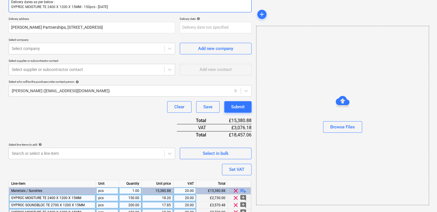
scroll to position [125, 0]
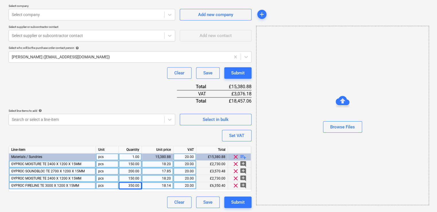
click at [66, 170] on span "GYPROC SOUNDBLOC TE 2700 X 1200 X 15MM" at bounding box center [47, 171] width 73 height 4
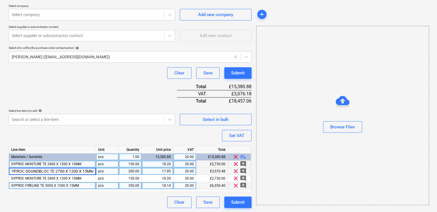
scroll to position [10, 0]
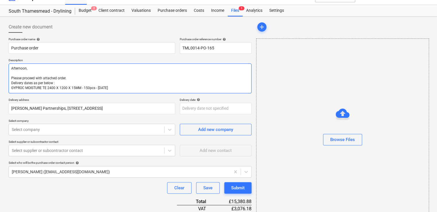
drag, startPoint x: 132, startPoint y: 85, endPoint x: 138, endPoint y: 85, distance: 5.5
click at [133, 85] on textarea "Afternoon, Please proceed with attached order. Delivery dates as per below : GY…" at bounding box center [130, 78] width 243 height 30
click at [137, 89] on textarea "Afternoon, Please proceed with attached order. Delivery dates as per below : GY…" at bounding box center [130, 78] width 243 height 30
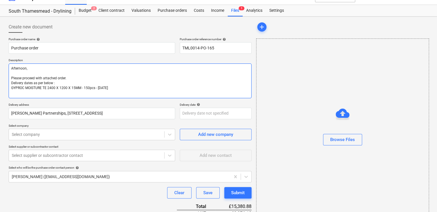
paste textarea "GYPROC SOUNDBLOC TE 2700 X 1200 X 15MM"
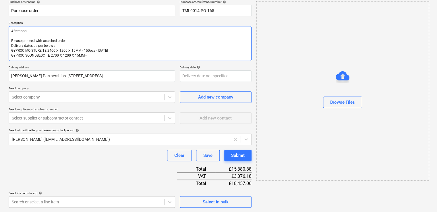
scroll to position [130, 0]
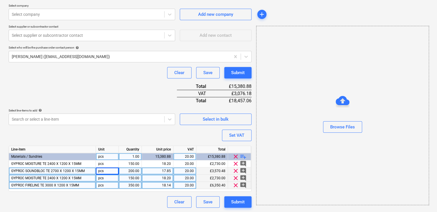
click at [77, 179] on span "GYPROC MOISTURE TE 2400 X 1200 X 15MM" at bounding box center [46, 178] width 70 height 4
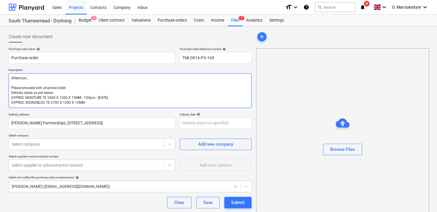
click at [92, 100] on textarea "Afternoon, Please proceed with attached order. Delivery dates as per below : GY…" at bounding box center [130, 90] width 243 height 35
drag, startPoint x: 92, startPoint y: 102, endPoint x: 97, endPoint y: 104, distance: 5.1
click at [96, 104] on textarea "Afternoon, Please proceed with attached order. Delivery dates as per below : GY…" at bounding box center [130, 90] width 243 height 35
click at [101, 102] on textarea "Afternoon, Please proceed with attached order. Delivery dates as per below : GY…" at bounding box center [130, 90] width 243 height 35
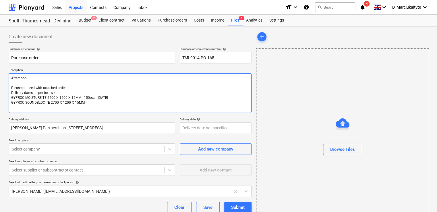
paste textarea "GYPROC MOISTURE TE 2400 X 1200 X 15MM"
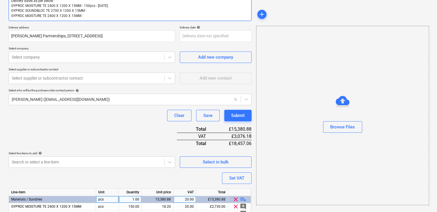
scroll to position [134, 0]
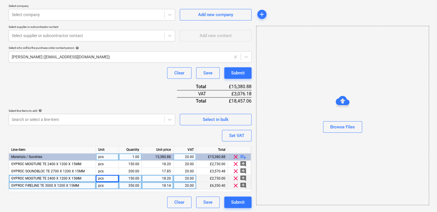
click at [64, 187] on span "GYPROC FIRELINE TE 3000 X 1200 X 15MM" at bounding box center [45, 185] width 68 height 4
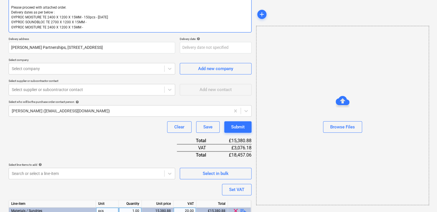
scroll to position [0, 0]
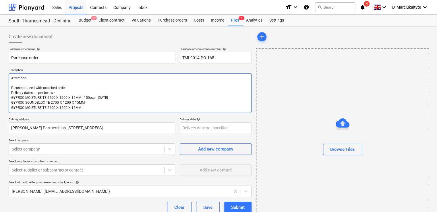
click at [101, 110] on textarea "Afternoon, Please proceed with attached order. Delivery dates as per below : GY…" at bounding box center [130, 93] width 243 height 40
click at [108, 107] on textarea "Afternoon, Please proceed with attached order. Delivery dates as per below : GY…" at bounding box center [130, 93] width 243 height 40
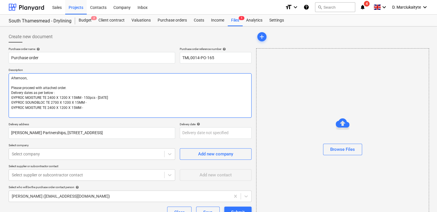
paste textarea "GYPROC FIRELINE TE 3000 X 1200 X 15MM"
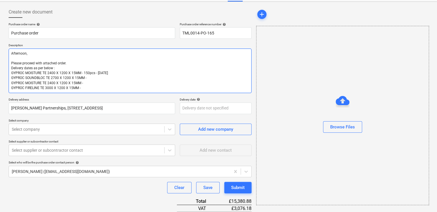
scroll to position [24, 0]
click at [94, 77] on textarea "Afternoon, Please proceed with attached order. Delivery dates as per below : GY…" at bounding box center [130, 71] width 243 height 44
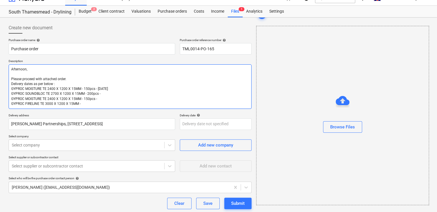
scroll to position [0, 0]
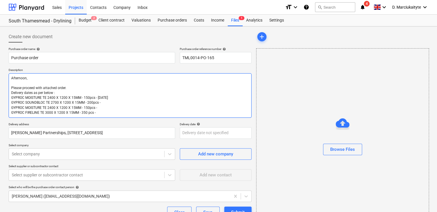
click at [108, 102] on textarea "Afternoon, Please proceed with attached order. Delivery dates as per below : GY…" at bounding box center [130, 95] width 243 height 44
drag, startPoint x: 119, startPoint y: 97, endPoint x: 97, endPoint y: 96, distance: 22.1
click at [97, 96] on textarea "Afternoon, Please proceed with attached order. Delivery dates as per below : GY…" at bounding box center [130, 95] width 243 height 44
click at [105, 103] on textarea "Afternoon, Please proceed with attached order. Delivery dates as per below : GY…" at bounding box center [130, 95] width 243 height 44
paste textarea "22/09/2025"
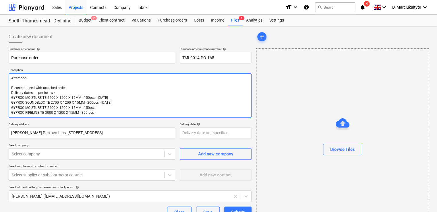
click at [100, 105] on textarea "Afternoon, Please proceed with attached order. Delivery dates as per below : GY…" at bounding box center [130, 95] width 243 height 44
click at [100, 108] on textarea "Afternoon, Please proceed with attached order. Delivery dates as per below : GY…" at bounding box center [130, 95] width 243 height 44
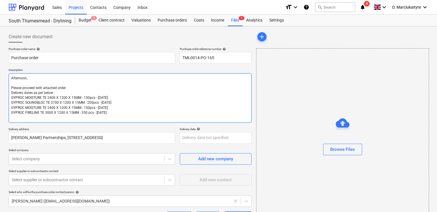
click at [65, 92] on textarea "Afternoon, Please proceed with attached order. Delivery dates as per below : GY…" at bounding box center [130, 97] width 243 height 49
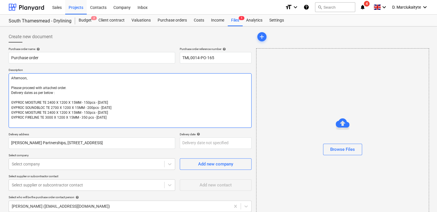
drag, startPoint x: 135, startPoint y: 121, endPoint x: 135, endPoint y: 110, distance: 10.9
click at [135, 121] on textarea "Afternoon, Please proceed with attached order. Delivery dates as per below : GY…" at bounding box center [130, 100] width 243 height 55
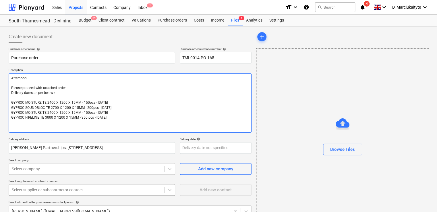
paste textarea "Site contact : Ionut 07424539956 Thank you Regards, Demi"
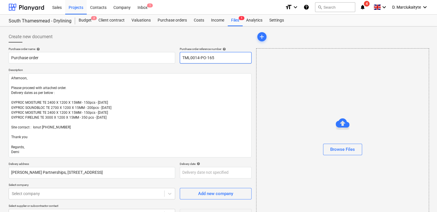
drag, startPoint x: 219, startPoint y: 57, endPoint x: 145, endPoint y: 66, distance: 74.9
click at [177, 55] on div "Purchase order name help Purchase order Purchase order reference number help TM…" at bounding box center [130, 55] width 243 height 16
click at [78, 56] on input "Purchase order" at bounding box center [92, 57] width 166 height 11
paste input "TML0014-PO-165"
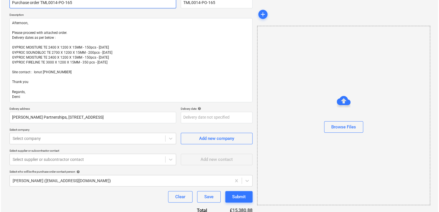
scroll to position [179, 0]
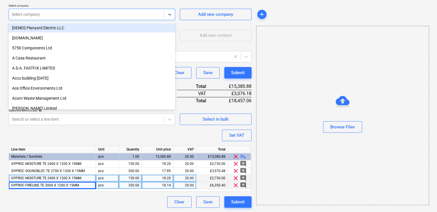
click at [150, 10] on div "Select company" at bounding box center [86, 14] width 155 height 8
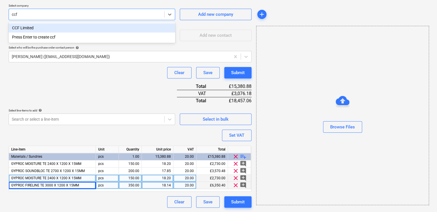
click at [49, 28] on div "CCF Limited" at bounding box center [92, 27] width 166 height 9
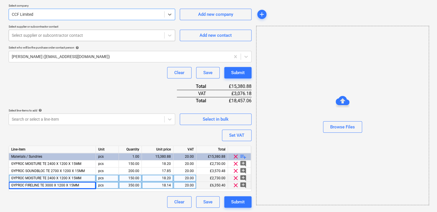
click at [50, 36] on div at bounding box center [87, 35] width 150 height 6
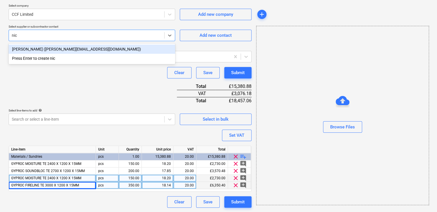
click at [96, 46] on div "[PERSON_NAME] ([PERSON_NAME][EMAIL_ADDRESS][DOMAIN_NAME])" at bounding box center [92, 48] width 166 height 9
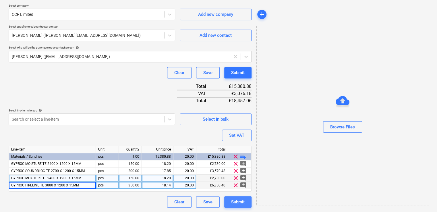
click at [241, 201] on div "Submit" at bounding box center [237, 201] width 13 height 7
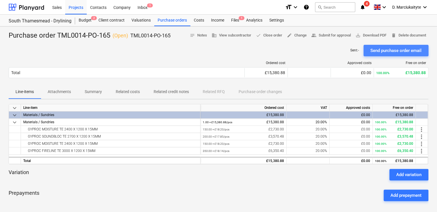
click at [406, 50] on div "Send purchase order email" at bounding box center [395, 50] width 51 height 7
drag, startPoint x: 166, startPoint y: 21, endPoint x: 170, endPoint y: 22, distance: 4.1
click at [167, 21] on div "Purchase orders" at bounding box center [172, 20] width 36 height 11
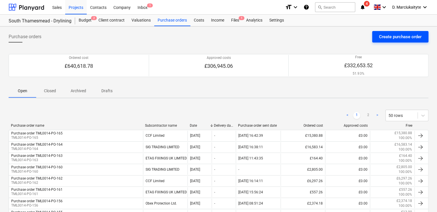
click at [387, 34] on div "Create purchase order" at bounding box center [400, 36] width 42 height 7
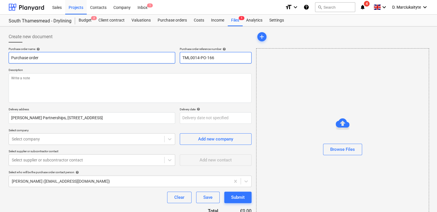
drag, startPoint x: 223, startPoint y: 57, endPoint x: 165, endPoint y: 54, distance: 57.5
click at [165, 54] on div "Purchase order name help Purchase order Purchase order reference number help TM…" at bounding box center [130, 55] width 243 height 16
click at [63, 57] on input "Purchase order" at bounding box center [92, 57] width 166 height 11
paste input "TML0014-PO-166"
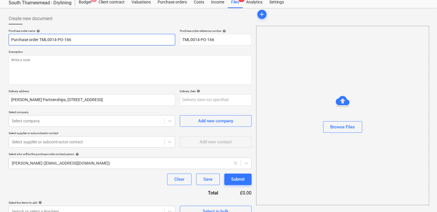
scroll to position [28, 0]
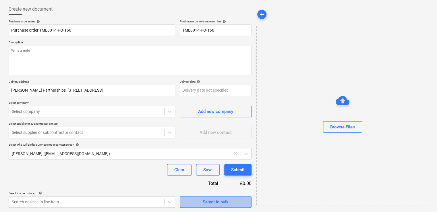
click at [209, 203] on div "Select in bulk" at bounding box center [216, 201] width 26 height 7
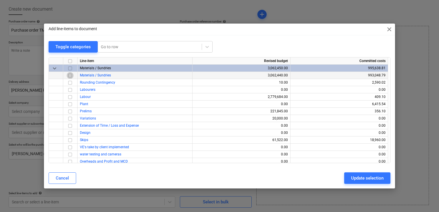
click at [71, 76] on input "checkbox" at bounding box center [70, 75] width 7 height 7
click at [367, 179] on div "Update selection" at bounding box center [367, 177] width 32 height 7
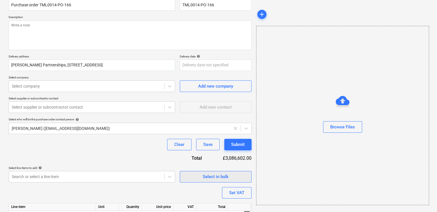
scroll to position [82, 0]
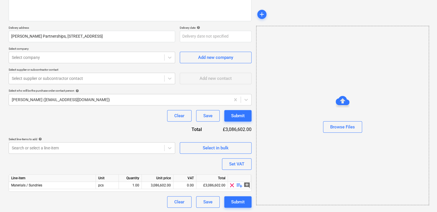
click at [239, 185] on span "playlist_add" at bounding box center [239, 185] width 7 height 7
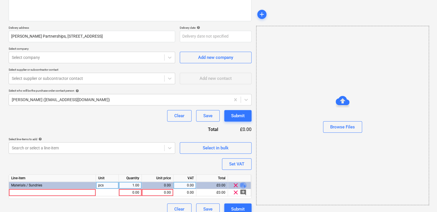
click at [242, 184] on span "playlist_add" at bounding box center [243, 185] width 7 height 7
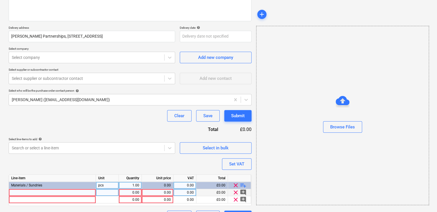
click at [48, 194] on div at bounding box center [52, 192] width 87 height 7
click at [24, 193] on input "Isover 5200625581 APR 1200 100mm x 2/600mm x 9.17m" at bounding box center [52, 192] width 87 height 7
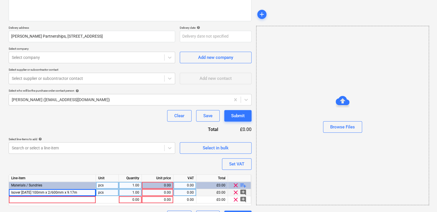
click at [112, 192] on div "pcs" at bounding box center [107, 192] width 23 height 7
click at [128, 192] on div "1.00" at bounding box center [130, 192] width 18 height 7
click at [69, 193] on span "Isover APR 1200 100mm x 2/600mm x 9.17m" at bounding box center [44, 192] width 66 height 4
click at [64, 200] on div at bounding box center [52, 199] width 87 height 7
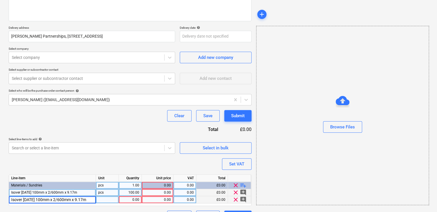
click at [104, 198] on div at bounding box center [107, 199] width 23 height 7
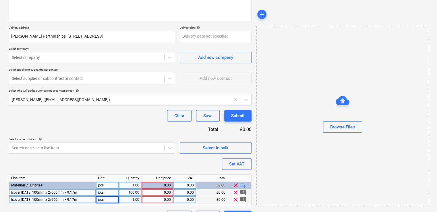
click at [133, 198] on div "1.00" at bounding box center [130, 199] width 18 height 7
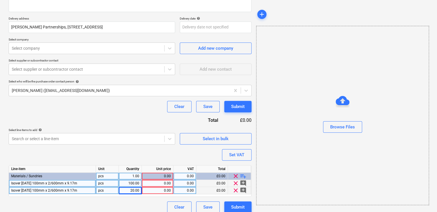
scroll to position [96, 0]
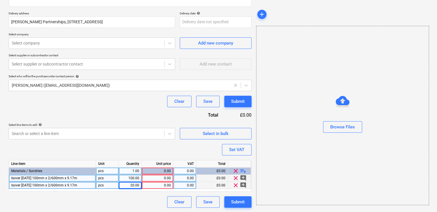
click at [27, 175] on div "Isover APR 1200 100mm x 2/600mm x 9.17m" at bounding box center [52, 178] width 87 height 7
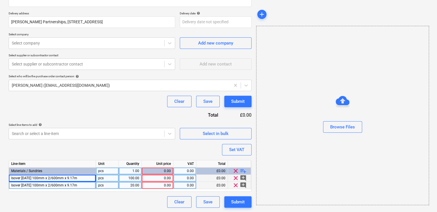
click at [161, 179] on div "0.00" at bounding box center [157, 178] width 27 height 7
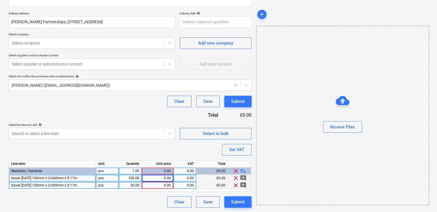
click at [167, 175] on div "0.00" at bounding box center [157, 178] width 27 height 7
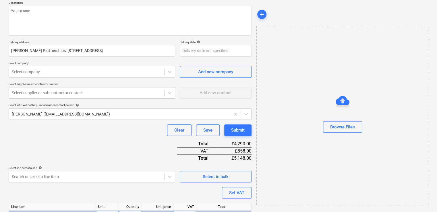
scroll to position [0, 0]
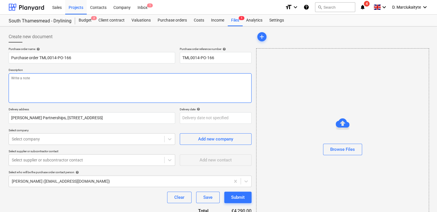
click at [59, 80] on textarea at bounding box center [130, 88] width 243 height 30
paste textarea "Good morning, Please proceed with the attached order. Delivery dates are requir…"
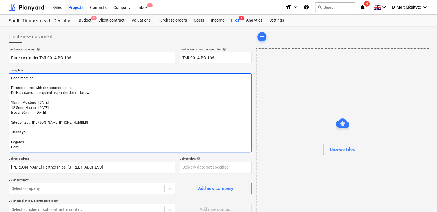
drag, startPoint x: 63, startPoint y: 111, endPoint x: 7, endPoint y: 102, distance: 56.7
click at [7, 102] on div "Create new document Purchase order name help Purchase order TML0014-PO-166 Purc…" at bounding box center [129, 199] width 247 height 341
click at [30, 112] on textarea "Good morning, Please proceed with the attached order. Delivery dates are requir…" at bounding box center [130, 112] width 243 height 79
click at [26, 113] on textarea "Good morning, Please proceed with the attached order. Delivery dates are requir…" at bounding box center [130, 112] width 243 height 79
drag, startPoint x: 61, startPoint y: 107, endPoint x: -4, endPoint y: 105, distance: 64.6
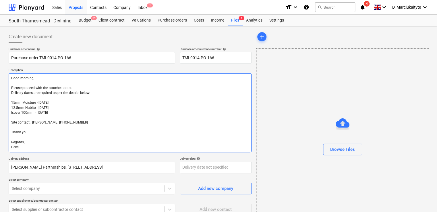
click at [0, 105] on html "Sales Projects Contacts Company Inbox 1 format_size keyboard_arrow_down help se…" at bounding box center [218, 106] width 437 height 212
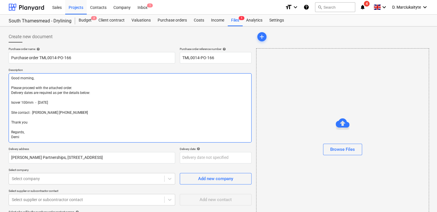
drag, startPoint x: 63, startPoint y: 102, endPoint x: 0, endPoint y: 103, distance: 62.9
click at [0, 103] on div "Create new document Purchase order name help Purchase order TML0014-PO-166 Purc…" at bounding box center [218, 194] width 437 height 336
click at [43, 107] on textarea "Good morning, Please proceed with the attached order. Delivery dates are requir…" at bounding box center [130, 107] width 243 height 69
paste textarea "Isover 100mm - 27/08/2025"
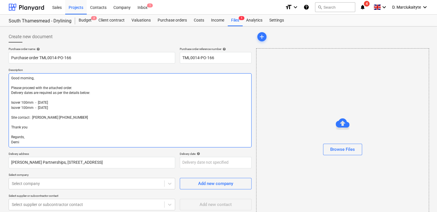
click at [47, 104] on textarea "Good morning, Please proceed with the attached order. Delivery dates are requir…" at bounding box center [130, 110] width 243 height 74
drag, startPoint x: 60, startPoint y: 106, endPoint x: 38, endPoint y: 109, distance: 22.3
click at [38, 109] on textarea "Good morning, Please proceed with the attached order. Delivery dates are requir…" at bounding box center [130, 110] width 243 height 74
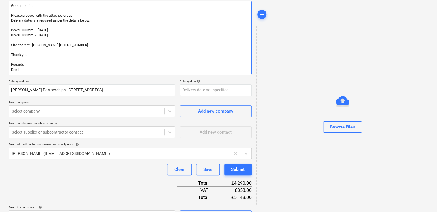
scroll to position [144, 0]
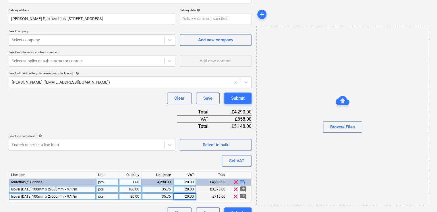
click at [95, 43] on div "Select company" at bounding box center [86, 40] width 155 height 8
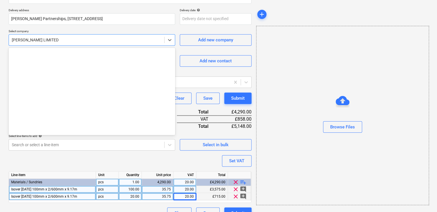
scroll to position [2743, 0]
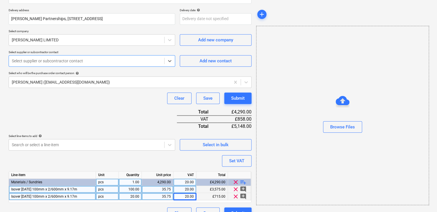
click at [98, 59] on div at bounding box center [87, 61] width 150 height 6
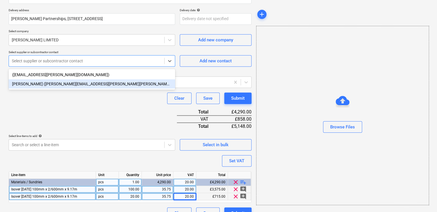
click at [88, 85] on div "Amy Dryden (amy.dryden@markovitz.co.uk)" at bounding box center [92, 83] width 166 height 9
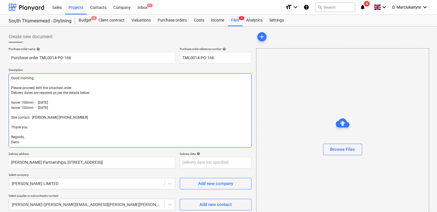
click at [32, 79] on textarea "Good morning, Please proceed with the attached order. Delivery dates are requir…" at bounding box center [130, 110] width 243 height 74
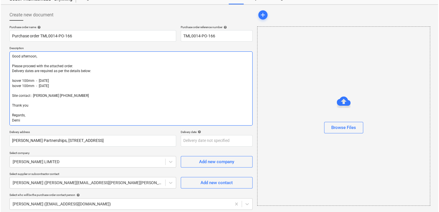
scroll to position [154, 0]
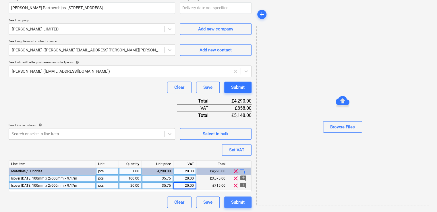
click at [239, 204] on div "Submit" at bounding box center [237, 201] width 13 height 7
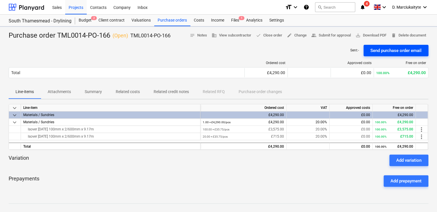
click at [388, 49] on div "Send purchase order email" at bounding box center [395, 50] width 51 height 7
drag, startPoint x: 156, startPoint y: 21, endPoint x: 157, endPoint y: 25, distance: 4.5
click at [156, 21] on div "Purchase orders" at bounding box center [172, 20] width 36 height 11
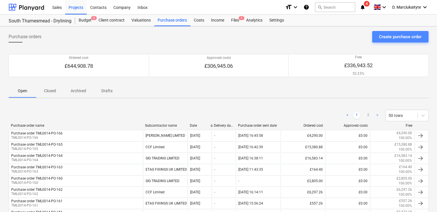
click at [389, 32] on button "Create purchase order" at bounding box center [400, 36] width 56 height 11
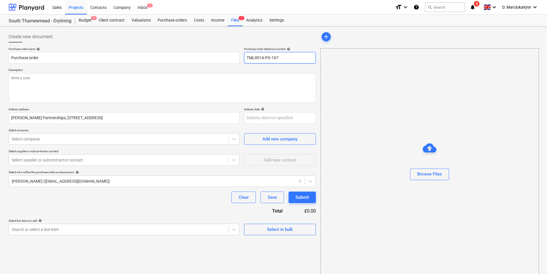
drag, startPoint x: 295, startPoint y: 59, endPoint x: 240, endPoint y: 59, distance: 55.1
click at [240, 59] on div "Purchase order name help Purchase order Purchase order reference number help TM…" at bounding box center [162, 55] width 307 height 16
click at [95, 58] on input "Purchase order" at bounding box center [124, 57] width 231 height 11
paste input "TML0014-PO-167"
drag, startPoint x: 59, startPoint y: 78, endPoint x: 67, endPoint y: 102, distance: 24.9
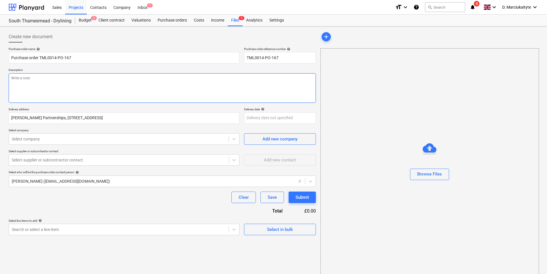
click at [59, 78] on textarea at bounding box center [162, 88] width 307 height 30
click at [282, 212] on div "Select in bulk" at bounding box center [280, 229] width 26 height 7
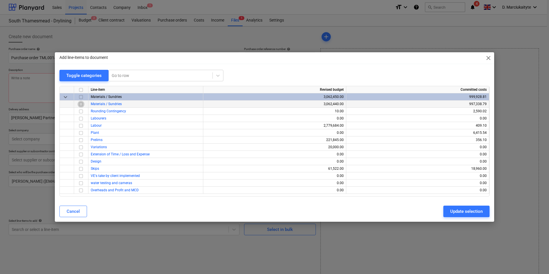
click at [81, 102] on input "checkbox" at bounding box center [80, 104] width 7 height 7
click at [437, 210] on div "Update selection" at bounding box center [466, 211] width 32 height 7
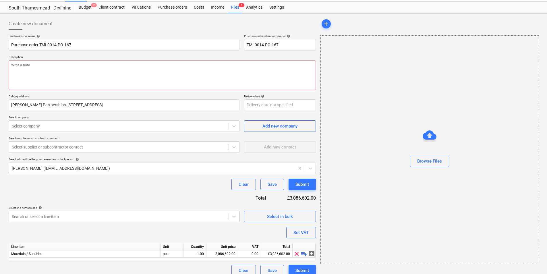
scroll to position [20, 0]
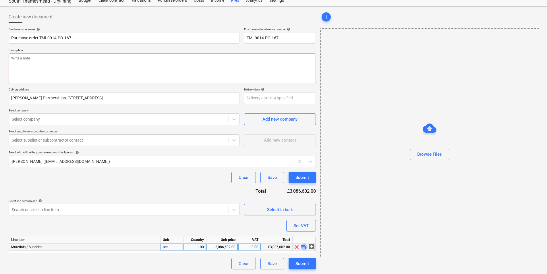
click at [302, 212] on span "playlist_add" at bounding box center [304, 246] width 7 height 7
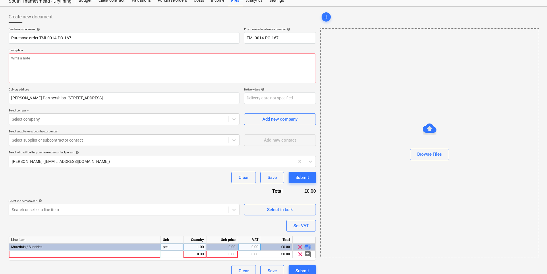
click at [306, 212] on span "playlist_add" at bounding box center [307, 246] width 7 height 7
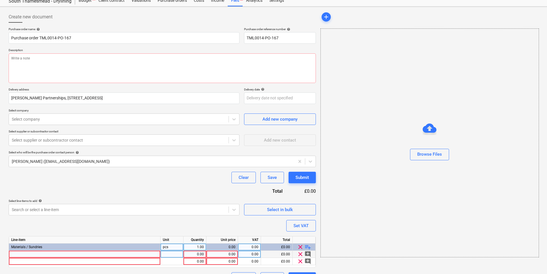
click at [95, 212] on div at bounding box center [85, 254] width 152 height 7
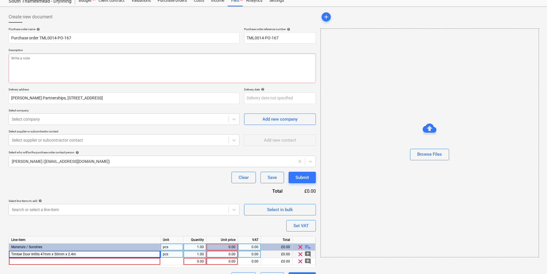
click at [198, 212] on div "1.00" at bounding box center [195, 254] width 18 height 7
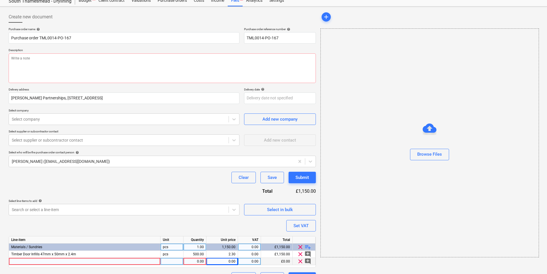
click at [114, 212] on div "Line-item Unit Quantity Unit price VAT Total Materials / Sundries pcs 1.00 1,15…" at bounding box center [162, 252] width 307 height 32
drag, startPoint x: 114, startPoint y: 259, endPoint x: 114, endPoint y: 263, distance: 3.2
click at [114, 212] on div at bounding box center [85, 261] width 152 height 7
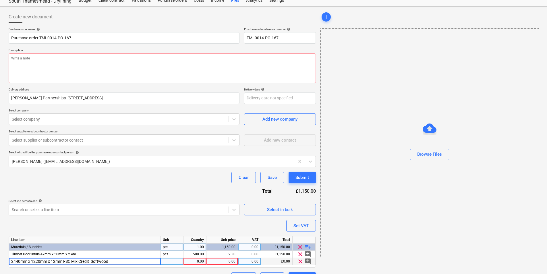
click at [169, 212] on div at bounding box center [171, 261] width 23 height 7
click at [234, 212] on div "0.00" at bounding box center [222, 261] width 27 height 7
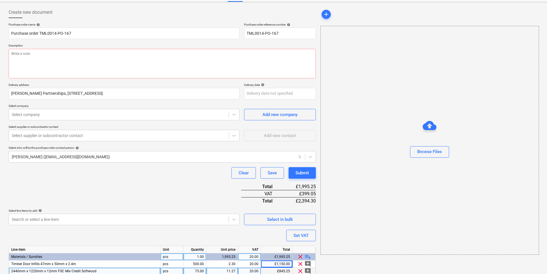
scroll to position [0, 0]
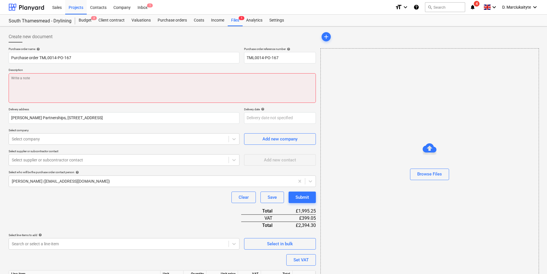
drag, startPoint x: 53, startPoint y: 81, endPoint x: 56, endPoint y: 77, distance: 4.5
click at [56, 78] on textarea at bounding box center [162, 88] width 307 height 30
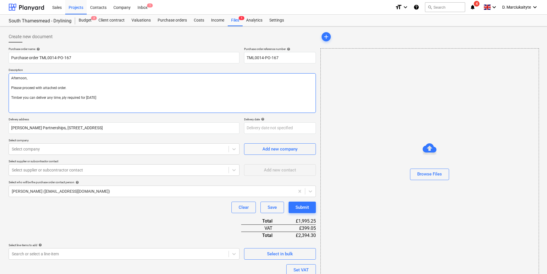
paste textarea "Site contact : Alex 07958418640 Thank you Regards, Demi"
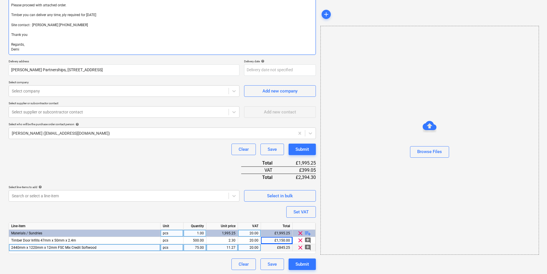
scroll to position [83, 0]
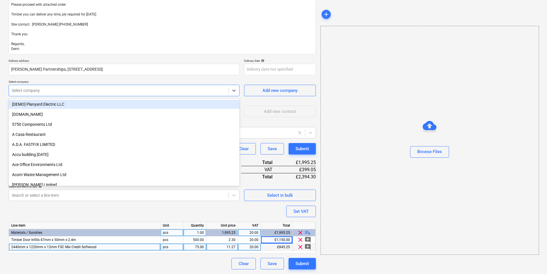
click at [78, 88] on div at bounding box center [119, 91] width 214 height 6
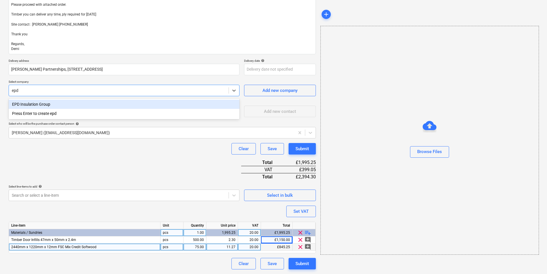
click at [131, 104] on div "EPD Insulation Group" at bounding box center [124, 104] width 231 height 9
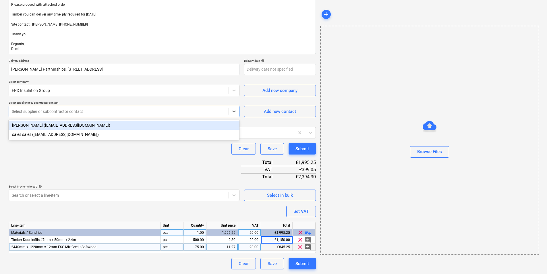
drag, startPoint x: 111, startPoint y: 109, endPoint x: 110, endPoint y: 112, distance: 3.2
click at [110, 112] on div "Select supplier or subcontractor contact" at bounding box center [124, 111] width 231 height 11
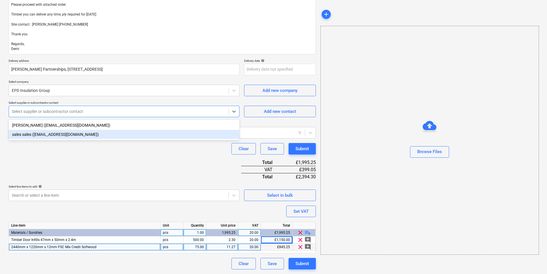
click at [51, 133] on div "sales sales (sales@epdinsulationgroup.co.uk)" at bounding box center [124, 134] width 231 height 9
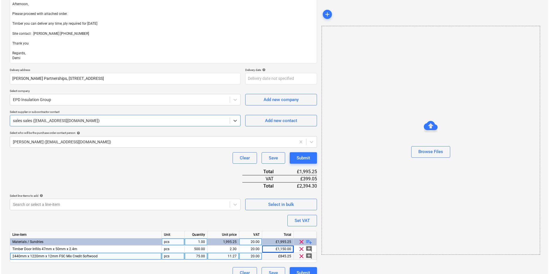
scroll to position [83, 0]
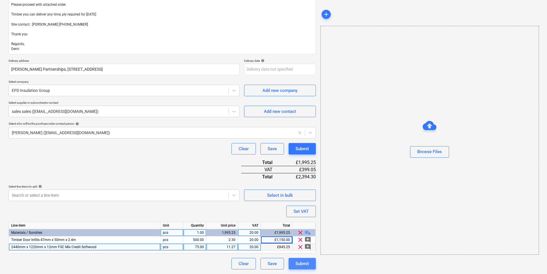
click at [309, 212] on button "Submit" at bounding box center [301, 263] width 27 height 11
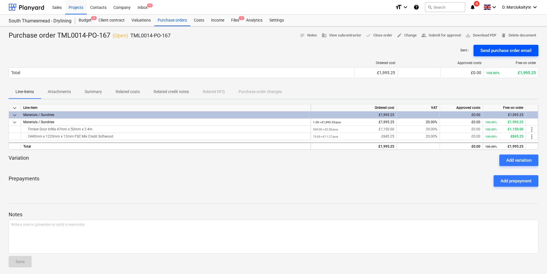
click at [437, 51] on div "Send purchase order email" at bounding box center [505, 50] width 51 height 7
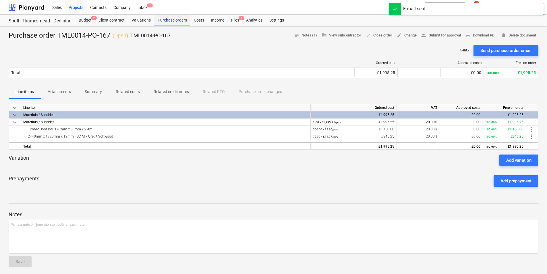
drag, startPoint x: 166, startPoint y: 21, endPoint x: 170, endPoint y: 21, distance: 3.5
click at [166, 20] on div "Purchase orders" at bounding box center [172, 20] width 36 height 11
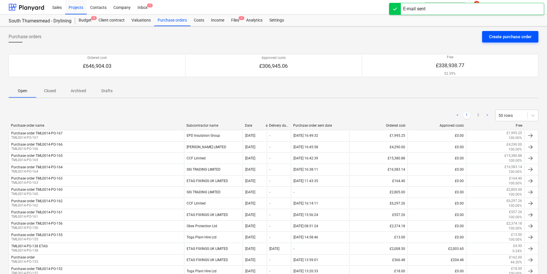
click at [437, 34] on div "Create purchase order" at bounding box center [510, 36] width 42 height 7
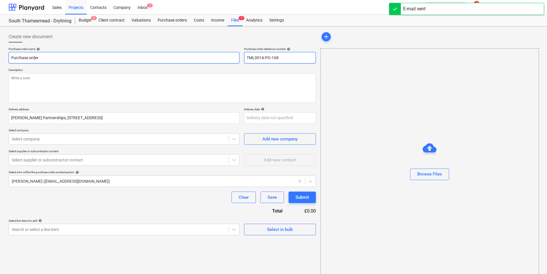
drag, startPoint x: 293, startPoint y: 58, endPoint x: 232, endPoint y: 57, distance: 60.9
click at [232, 57] on div "Purchase order name help Purchase order Purchase order reference number help TM…" at bounding box center [162, 55] width 307 height 16
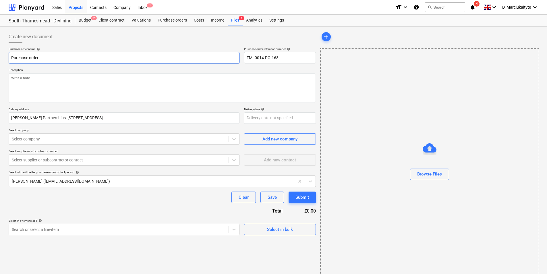
drag, startPoint x: 81, startPoint y: 57, endPoint x: 86, endPoint y: 57, distance: 5.0
click at [83, 57] on input "Purchase order" at bounding box center [124, 57] width 231 height 11
paste input "TML0014-PO-168"
click at [109, 78] on textarea at bounding box center [162, 88] width 307 height 30
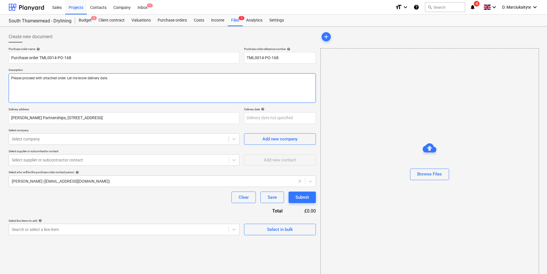
click at [60, 91] on textarea "Please proceed with attached order. Let me know delivery date." at bounding box center [162, 88] width 307 height 30
paste textarea "Site contact : Alex 07958418640 Thank you Regards, Demi"
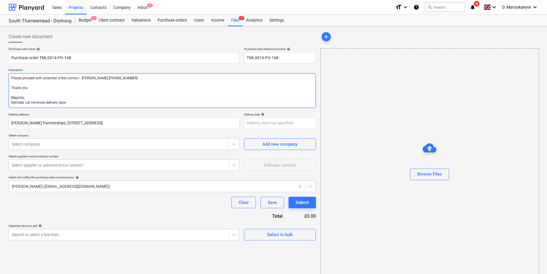
drag, startPoint x: 127, startPoint y: 80, endPoint x: 72, endPoint y: 75, distance: 55.1
click at [69, 78] on textarea "Please proceed with attached orSite contact : Alex 07958418640 Thank you Regard…" at bounding box center [162, 90] width 307 height 35
drag, startPoint x: 69, startPoint y: 104, endPoint x: 0, endPoint y: 89, distance: 71.3
click at [0, 89] on html "Sales Projects Contacts Company Inbox 1 format_size keyboard_arrow_down help se…" at bounding box center [273, 137] width 547 height 274
paste textarea "Site contact : Alex 07958418640 Thank you Regards, Demi"
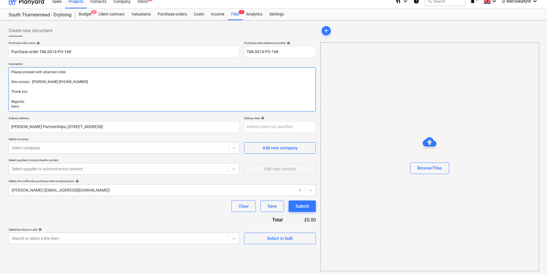
scroll to position [8, 0]
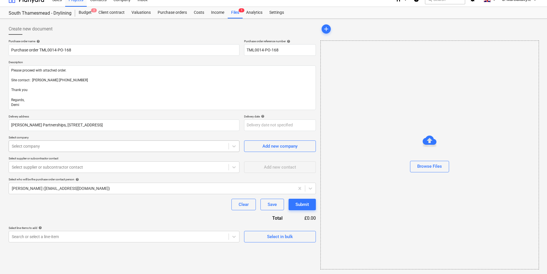
click at [66, 149] on div "Select company" at bounding box center [119, 146] width 220 height 8
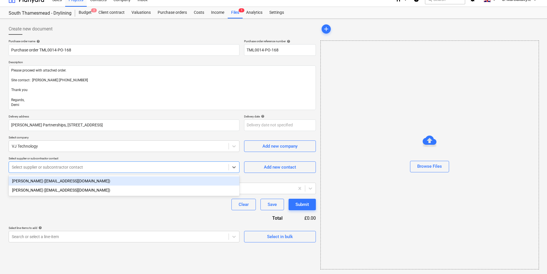
click at [114, 166] on div at bounding box center [119, 167] width 214 height 6
click at [89, 177] on div "James (jroberts@vjtechnology.com)" at bounding box center [124, 180] width 231 height 9
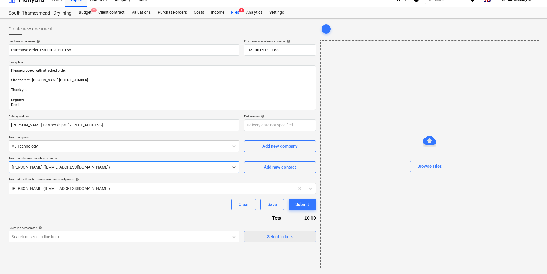
click at [286, 212] on div "Create new document Purchase order name help Purchase order TML0014-PO-168 Purc…" at bounding box center [162, 146] width 312 height 251
click at [285, 212] on div "Select in bulk" at bounding box center [280, 236] width 26 height 7
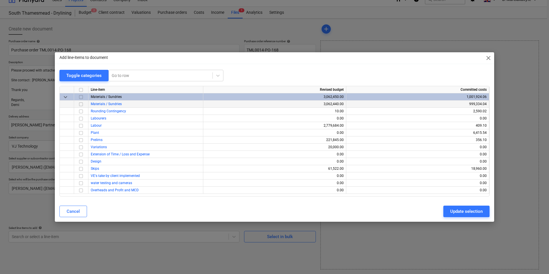
click at [80, 105] on input "checkbox" at bounding box center [80, 104] width 7 height 7
click at [437, 211] on div "Update selection" at bounding box center [466, 211] width 32 height 7
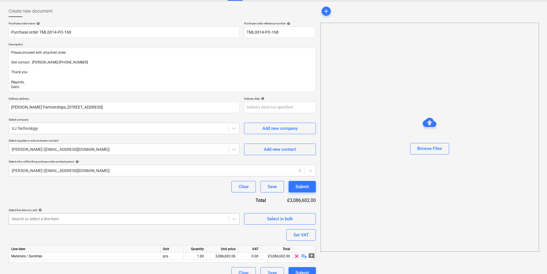
scroll to position [35, 0]
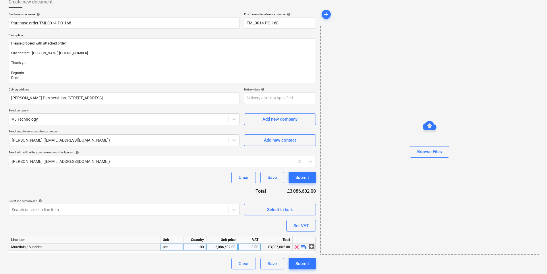
click at [303, 212] on span "playlist_add" at bounding box center [304, 246] width 7 height 7
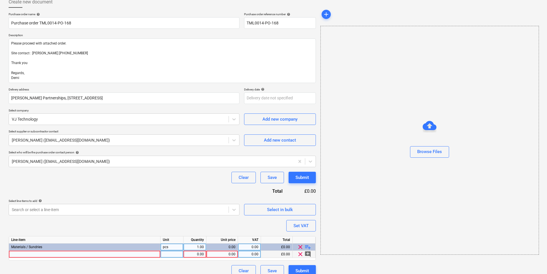
click at [62, 212] on div at bounding box center [85, 254] width 152 height 7
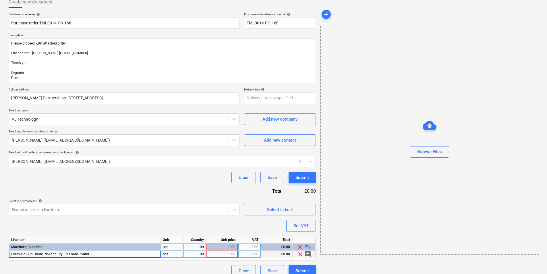
drag, startPoint x: 175, startPoint y: 254, endPoint x: 194, endPoint y: 251, distance: 19.2
click at [177, 212] on div "pcs" at bounding box center [171, 254] width 23 height 7
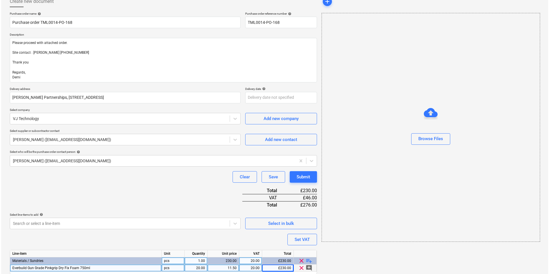
scroll to position [56, 0]
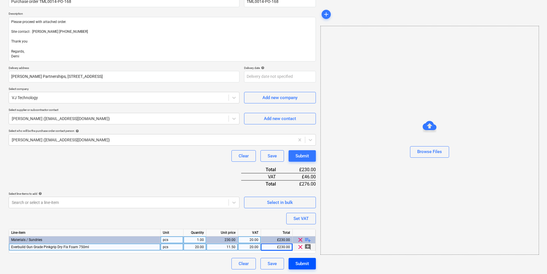
click at [307, 212] on div "Submit" at bounding box center [301, 263] width 13 height 7
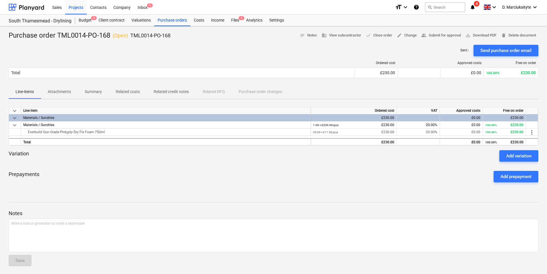
click at [437, 50] on div "Send purchase order email" at bounding box center [505, 50] width 51 height 7
click at [166, 24] on div "Purchase orders" at bounding box center [172, 20] width 36 height 11
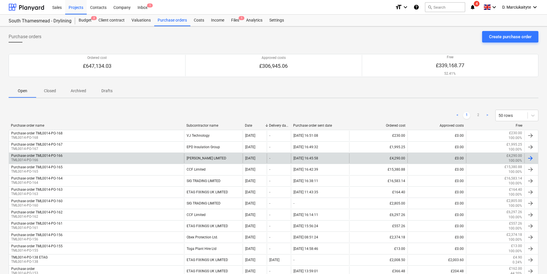
click at [212, 160] on div "[PERSON_NAME] LIMITED" at bounding box center [213, 158] width 58 height 10
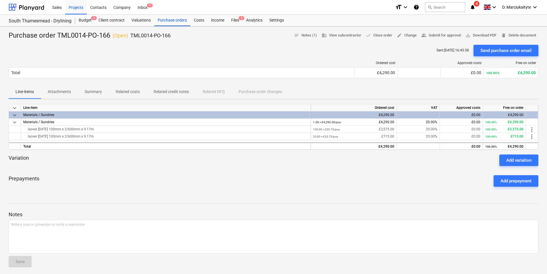
click at [82, 92] on span "Summary" at bounding box center [93, 91] width 31 height 9
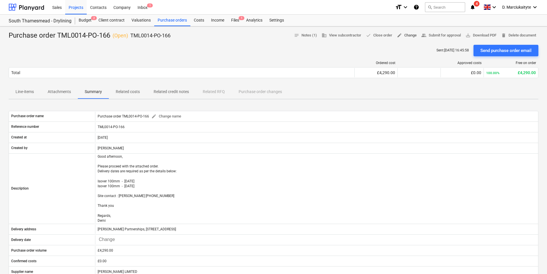
click at [411, 36] on span "edit Change" at bounding box center [407, 35] width 20 height 7
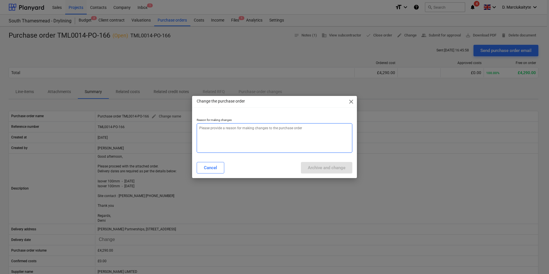
click at [210, 125] on textarea at bounding box center [275, 138] width 156 height 30
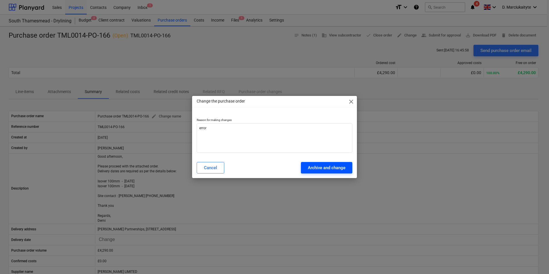
click at [308, 162] on button "Archive and change" at bounding box center [326, 167] width 51 height 11
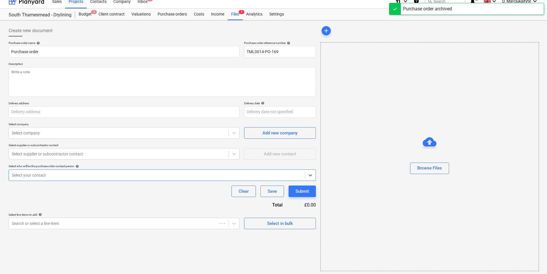
scroll to position [8, 0]
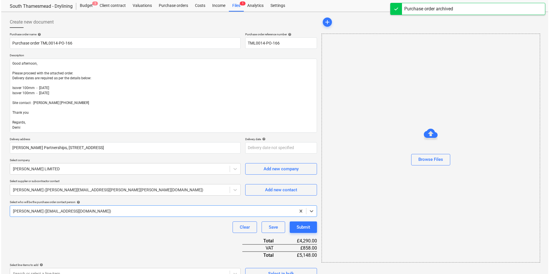
scroll to position [93, 0]
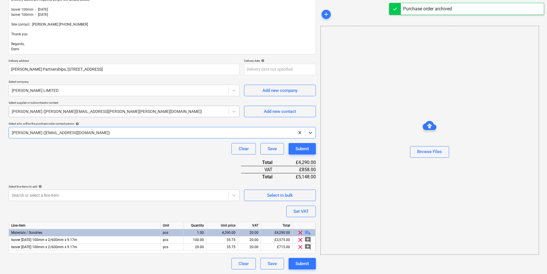
click at [77, 115] on div "Amy Dryden (amy.dryden@markovitz.co.uk)" at bounding box center [119, 111] width 220 height 8
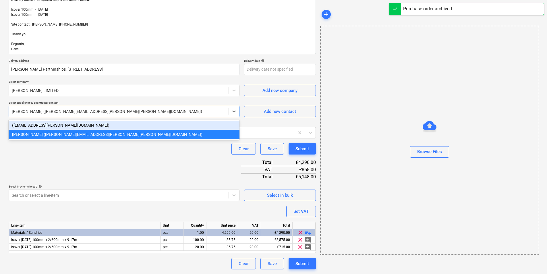
click at [54, 124] on div "(gatwick@markovitz.co.uk)" at bounding box center [124, 125] width 231 height 9
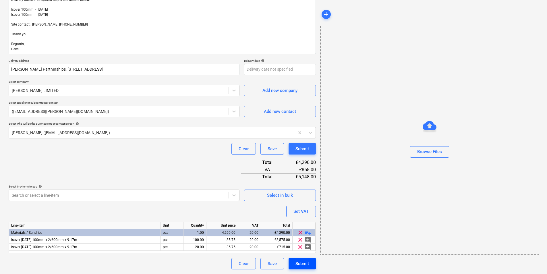
click at [305, 212] on div "Submit" at bounding box center [301, 263] width 13 height 7
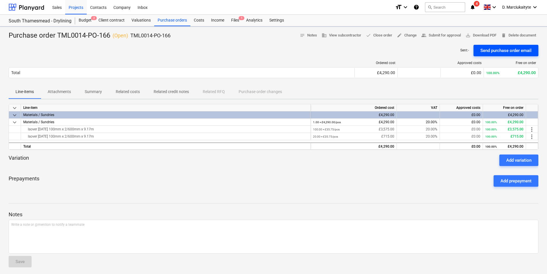
click at [437, 49] on div "Send purchase order email" at bounding box center [505, 50] width 51 height 7
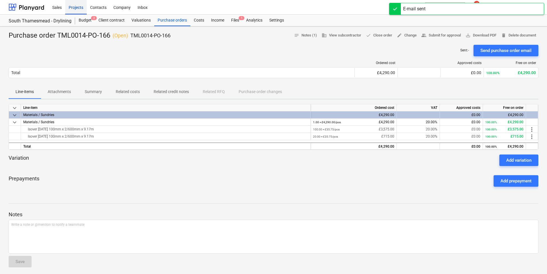
click at [75, 8] on div "Projects" at bounding box center [76, 7] width 22 height 15
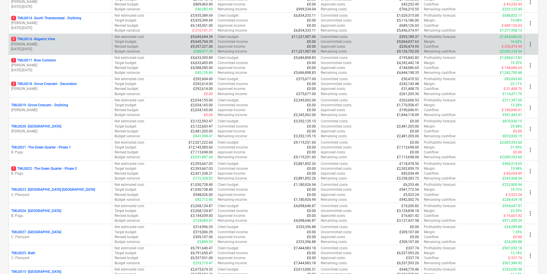
scroll to position [316, 0]
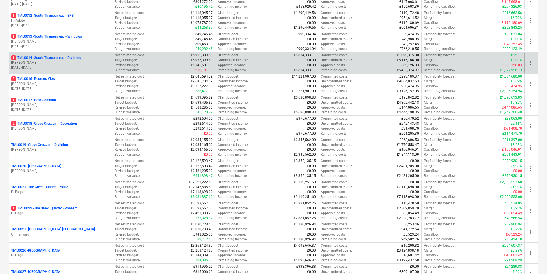
click at [45, 62] on p "[PERSON_NAME]" at bounding box center [60, 62] width 98 height 5
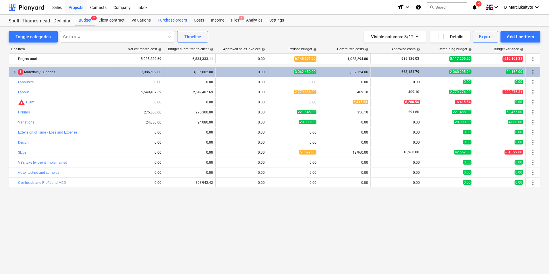
click at [185, 18] on div "Purchase orders" at bounding box center [172, 20] width 36 height 11
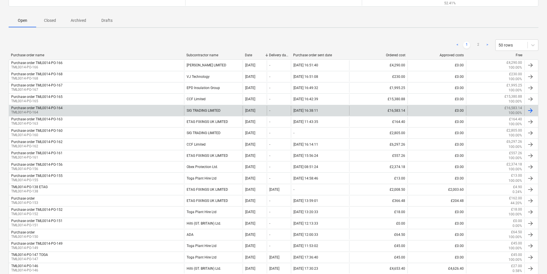
scroll to position [86, 0]
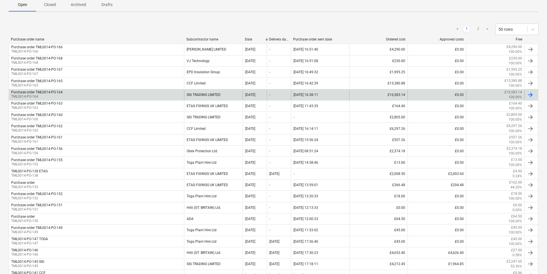
click at [154, 96] on div "Purchase order TML0014-PO-164 TML0014-PO-164" at bounding box center [96, 95] width 175 height 10
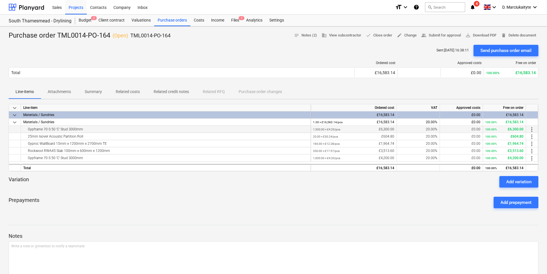
drag, startPoint x: 86, startPoint y: 128, endPoint x: 27, endPoint y: 128, distance: 59.4
click at [27, 128] on div "Gypframe 70 S 50 'C' Stud 3000mm" at bounding box center [165, 129] width 285 height 7
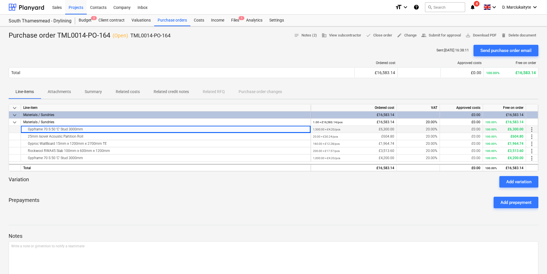
copy div "Gypframe 70 S 50 'C' Stud 3000mm"
click at [86, 136] on div "25mm Isover Acoustic Partition Roll" at bounding box center [165, 136] width 285 height 7
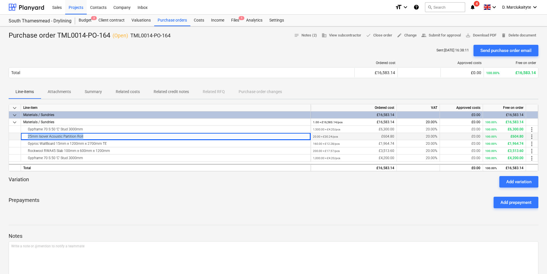
drag, startPoint x: 86, startPoint y: 136, endPoint x: 18, endPoint y: 134, distance: 68.6
click at [0, 0] on div "25mm Isover Acoustic Partition Roll 20.00 × £30.24 / pcs £604.80 20.00% £0.00 1…" at bounding box center [0, 0] width 0 height 0
copy div "25mm Isover Acoustic Partition Roll"
click at [109, 145] on div "Gyproc WallBoard 15mm x 1200mm x 2700mm TE" at bounding box center [165, 143] width 285 height 7
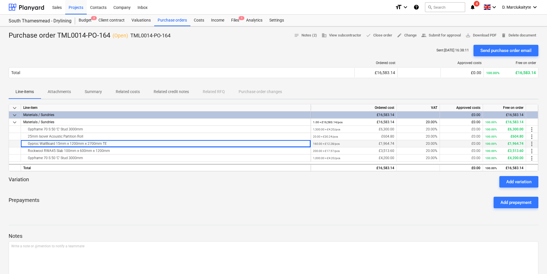
drag, startPoint x: 106, startPoint y: 145, endPoint x: 35, endPoint y: 143, distance: 70.9
click at [26, 144] on div "Gyproc WallBoard 15mm x 1200mm x 2700mm TE" at bounding box center [165, 143] width 285 height 7
copy div "Gyproc WallBoard 15mm x 1200mm x 2700mm TE"
click at [105, 150] on div "Rockwool RWA45 Slab 100mm x 600mm x 1200mm" at bounding box center [165, 150] width 285 height 7
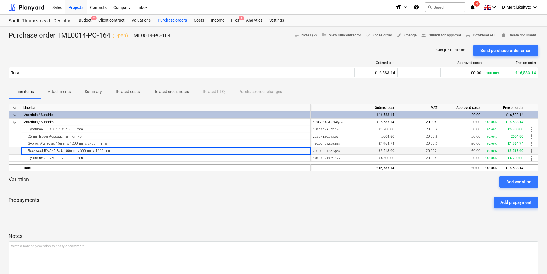
drag, startPoint x: 115, startPoint y: 150, endPoint x: 9, endPoint y: 148, distance: 106.2
click at [0, 0] on div "Rockwool RWA45 Slab 100mm x 600mm x 1200mm 200.00 × £17.57 / pcs £3,513.60 20.0…" at bounding box center [0, 0] width 0 height 0
copy div "Rockwool RWA45 Slab 100mm x 600mm x 1200mm"
drag, startPoint x: 82, startPoint y: 158, endPoint x: 90, endPoint y: 157, distance: 8.7
click at [82, 158] on div "Gypframe 70 S 50 'C' Stud 3000mm" at bounding box center [165, 157] width 285 height 7
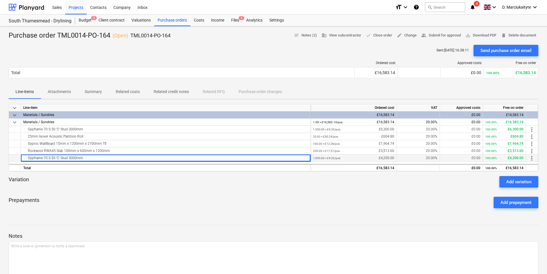
drag, startPoint x: 83, startPoint y: 158, endPoint x: 28, endPoint y: 161, distance: 55.8
click at [28, 161] on div "Gypframe 70 S 50 'C' Stud 3000mm" at bounding box center [165, 157] width 285 height 7
copy div "Gypframe 70 S 50 'C' Stud 3000mm"
drag, startPoint x: 172, startPoint y: 34, endPoint x: 131, endPoint y: 36, distance: 41.4
click at [131, 36] on div "Purchase order TML0014-PO-164 ( Open ) TML0014-PO-164 notes Notes (2) business …" at bounding box center [274, 35] width 530 height 9
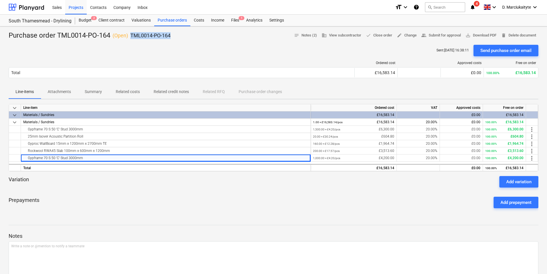
copy p "TML0014-PO-164"
click at [167, 22] on div "Purchase orders" at bounding box center [172, 20] width 36 height 11
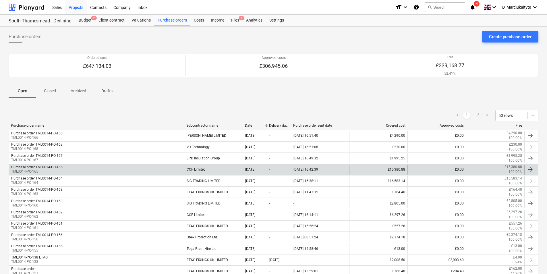
click at [176, 165] on div "Purchase order TML0014-PO-165 TML0014-PO-165" at bounding box center [96, 169] width 175 height 10
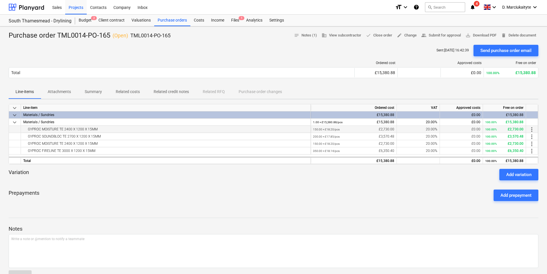
drag, startPoint x: 111, startPoint y: 127, endPoint x: 26, endPoint y: 129, distance: 85.0
click at [26, 129] on div "GYPROC MOISTURE TE 2400 X 1200 X 15MM" at bounding box center [165, 129] width 285 height 7
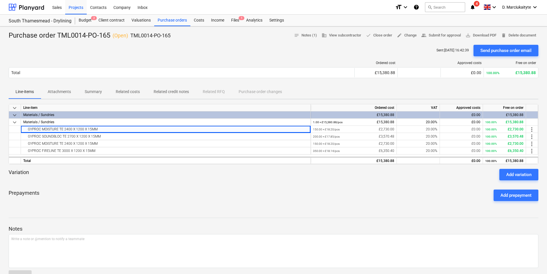
copy div "GYPROC MOISTURE TE 2400 X 1200 X 15MM"
click at [111, 133] on div "GYPROC SOUNDBLOC TE 2700 X 1200 X 15MM" at bounding box center [165, 136] width 285 height 7
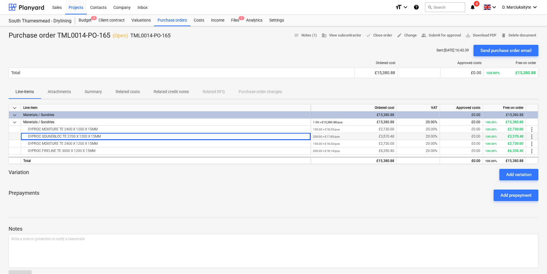
drag, startPoint x: 107, startPoint y: 137, endPoint x: 22, endPoint y: 135, distance: 85.3
click at [22, 135] on div "GYPROC SOUNDBLOC TE 2700 X 1200 X 15MM" at bounding box center [166, 136] width 290 height 7
copy div "GYPROC SOUNDBLOC TE 2700 X 1200 X 15MM"
click at [99, 138] on div "GYPROC SOUNDBLOC TE 2700 X 1200 X 15MM" at bounding box center [165, 136] width 285 height 7
drag, startPoint x: 97, startPoint y: 144, endPoint x: 28, endPoint y: 145, distance: 68.9
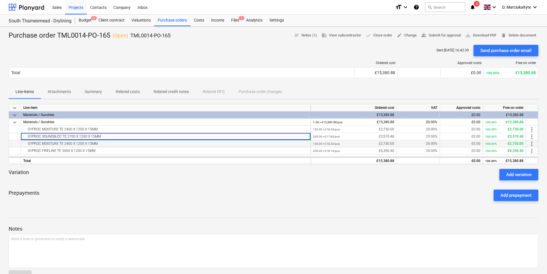
click at [28, 145] on div "GYPROC MOISTURE TE 2400 X 1200 X 15MM" at bounding box center [165, 143] width 285 height 7
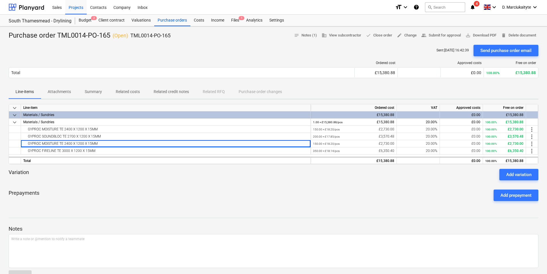
copy div "GYPROC MOISTURE TE 2400 X 1200 X 15MM"
click at [107, 152] on div "GYPROC FIRELINE TE 3000 X 1200 X 15MM" at bounding box center [165, 150] width 285 height 7
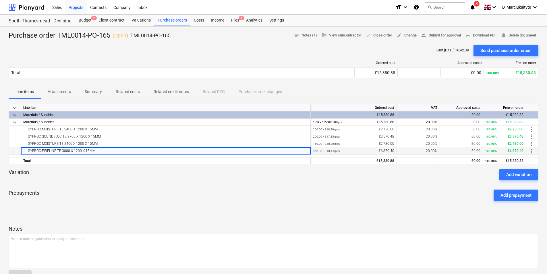
drag, startPoint x: 102, startPoint y: 151, endPoint x: 24, endPoint y: 150, distance: 78.1
click at [24, 150] on div "GYPROC FIRELINE TE 3000 X 1200 X 15MM" at bounding box center [165, 150] width 285 height 7
copy div "GYPROC FIRELINE TE 3000 X 1200 X 15MM"
drag, startPoint x: 184, startPoint y: 38, endPoint x: 132, endPoint y: 36, distance: 52.3
click at [132, 36] on div "Purchase order TML0014-PO-165 ( Open ) TML0014-PO-165 notes Notes (1) business …" at bounding box center [274, 35] width 530 height 9
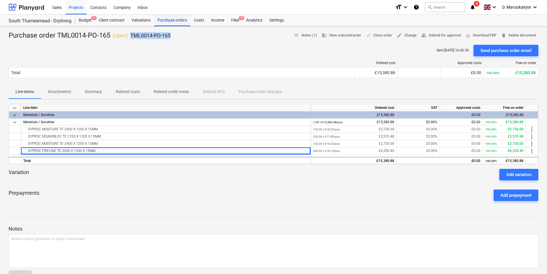
click at [181, 20] on div "Purchase orders" at bounding box center [172, 20] width 36 height 11
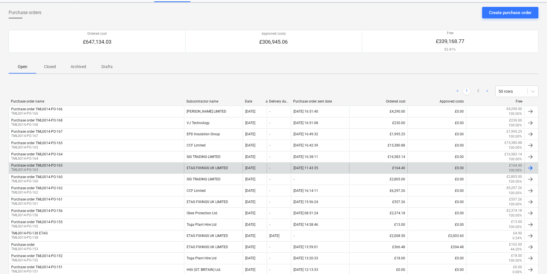
scroll to position [86, 0]
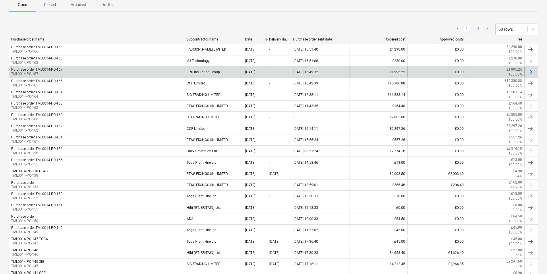
click at [158, 71] on div "Purchase order TML0014-PO-167 TML0014-PO-167" at bounding box center [96, 72] width 175 height 10
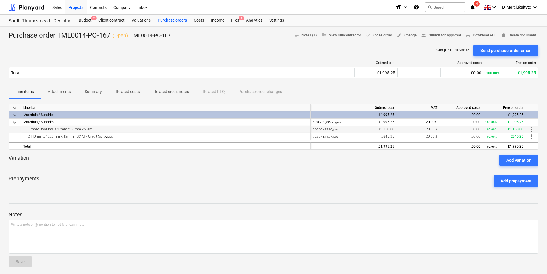
drag, startPoint x: 94, startPoint y: 127, endPoint x: 24, endPoint y: 132, distance: 70.2
click at [24, 132] on div "Timber Door Infills 47mm x 50mm x 2.4m" at bounding box center [165, 129] width 285 height 7
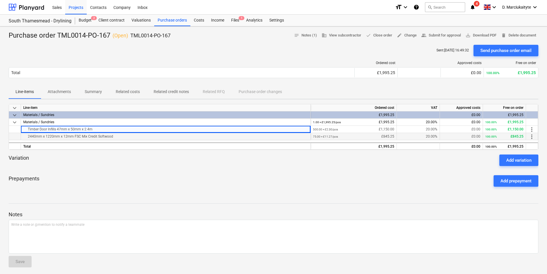
click at [121, 138] on div "2440mm x 1220mm x 12mm FSC Mix Credit Softwood" at bounding box center [165, 136] width 285 height 7
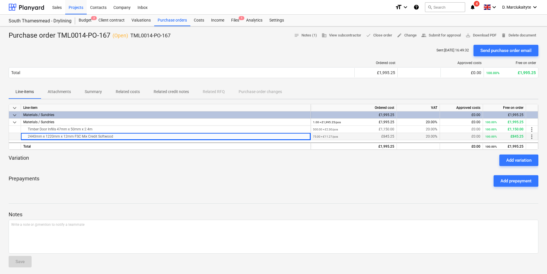
drag, startPoint x: 92, startPoint y: 138, endPoint x: 11, endPoint y: 137, distance: 80.4
click at [0, 0] on div "2440mm x 1220mm x 12mm FSC Mix Credit Softwood 75.00 × £11.27 / pcs £845.25 20.…" at bounding box center [0, 0] width 0 height 0
drag, startPoint x: 181, startPoint y: 36, endPoint x: 132, endPoint y: 38, distance: 49.1
click at [132, 38] on div "Purchase order TML0014-PO-167 ( Open ) TML0014-PO-167 notes Notes (1) business …" at bounding box center [274, 35] width 530 height 9
click at [170, 21] on div "Purchase orders" at bounding box center [172, 20] width 36 height 11
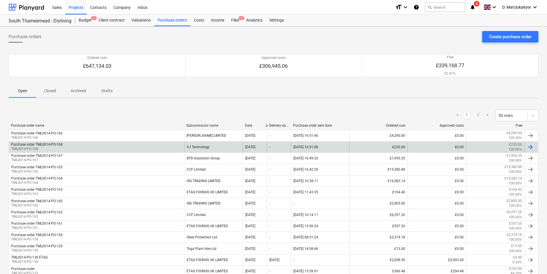
click at [132, 145] on div "Purchase order TML0014-PO-168 TML0014-PO-168" at bounding box center [96, 147] width 175 height 10
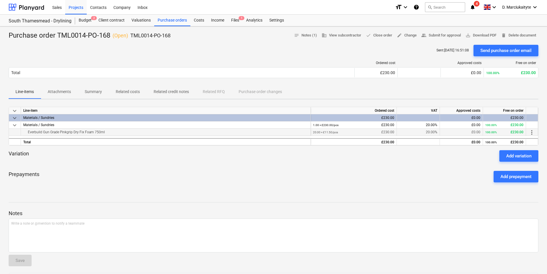
drag, startPoint x: 129, startPoint y: 132, endPoint x: 21, endPoint y: 131, distance: 107.6
click at [21, 131] on div "Everbuild Gun Grade Pinkgrip Dry Fix Foam 750ml" at bounding box center [166, 132] width 290 height 7
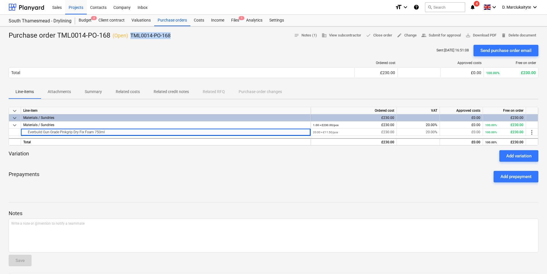
drag, startPoint x: 171, startPoint y: 35, endPoint x: 132, endPoint y: 36, distance: 38.8
click at [132, 36] on div "Purchase order TML0014-PO-168 ( Open ) TML0014-PO-168 notes Notes (1) business …" at bounding box center [274, 35] width 530 height 9
click at [175, 18] on div "Purchase orders" at bounding box center [172, 20] width 36 height 11
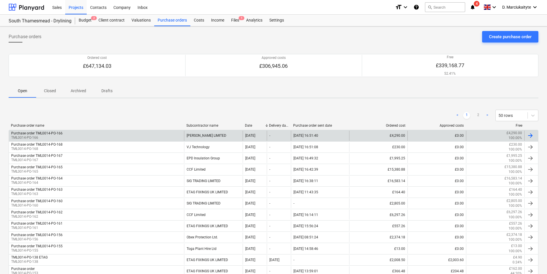
click at [68, 137] on div "Purchase order TML0014-PO-166 TML0014-PO-166" at bounding box center [96, 136] width 175 height 10
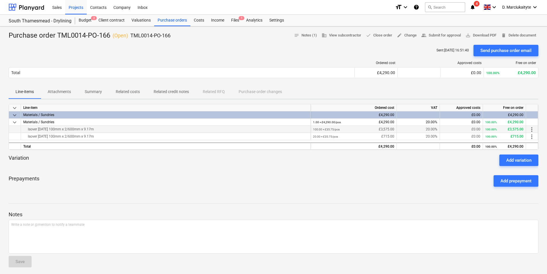
drag, startPoint x: 104, startPoint y: 132, endPoint x: 22, endPoint y: 131, distance: 82.7
click at [22, 131] on div "Isover APR 1200 100mm x 2/600mm x 9.17m" at bounding box center [166, 129] width 290 height 7
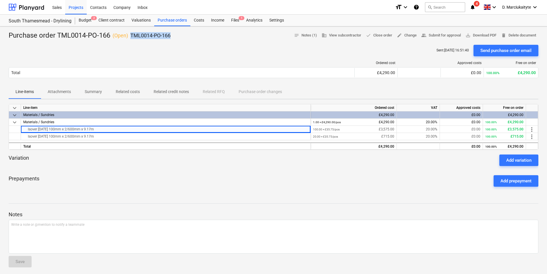
drag, startPoint x: 166, startPoint y: 36, endPoint x: 129, endPoint y: 36, distance: 37.3
click at [129, 36] on div "Purchase order TML0014-PO-166 ( Open ) TML0014-PO-166 notes Notes (1) business …" at bounding box center [274, 35] width 530 height 9
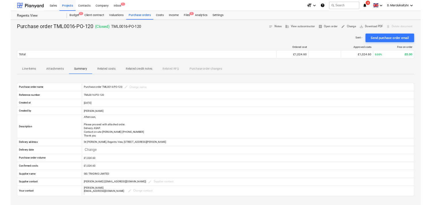
scroll to position [55, 0]
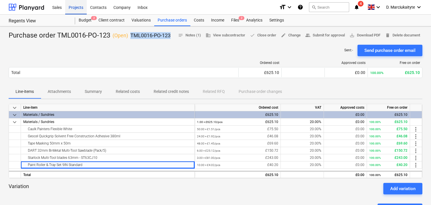
click at [73, 10] on div "Projects" at bounding box center [76, 7] width 22 height 15
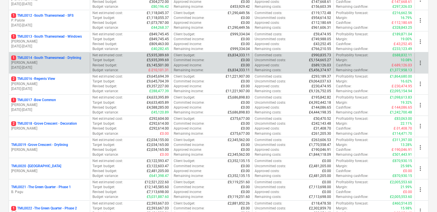
scroll to position [287, 0]
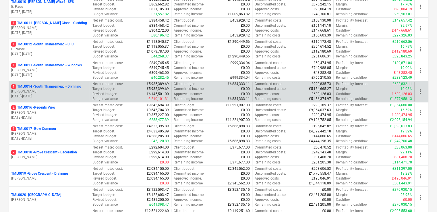
click at [51, 86] on p "1 TML0014 - South Thamesmead - Drylining" at bounding box center [46, 86] width 70 height 5
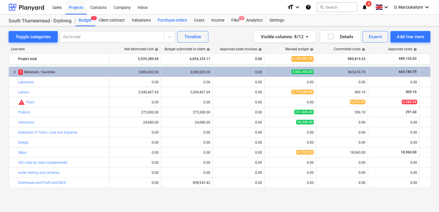
click at [162, 22] on div "Purchase orders" at bounding box center [172, 20] width 36 height 11
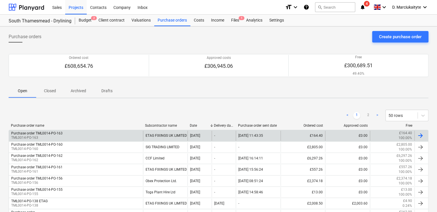
click at [70, 134] on div "Purchase order TML0014-PO-163 TML0014-PO-163" at bounding box center [76, 136] width 134 height 10
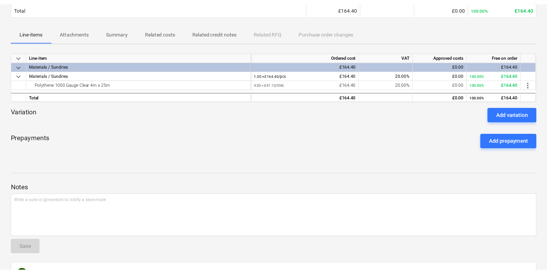
scroll to position [57, 0]
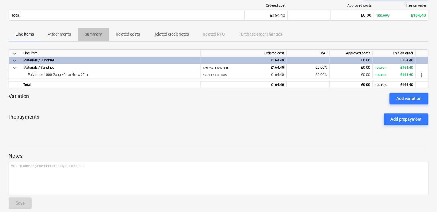
click at [96, 33] on p "Summary" at bounding box center [93, 34] width 17 height 6
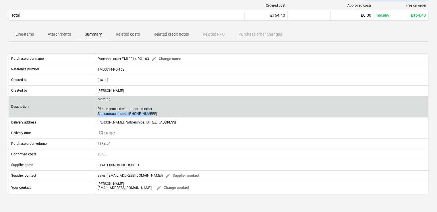
drag, startPoint x: 171, startPoint y: 115, endPoint x: 89, endPoint y: 112, distance: 81.6
click at [96, 115] on div "Morning, Please proceed with attached order. Site contact : Ionut 07424539956" at bounding box center [261, 107] width 333 height 20
copy p "Site contact : Ionut 07424539956"
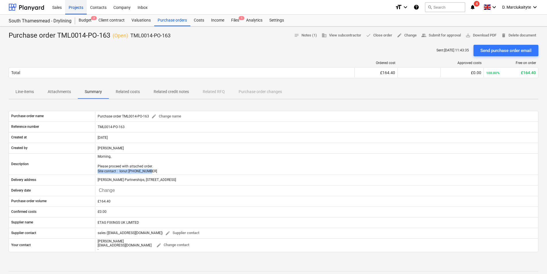
click at [80, 7] on div "Projects" at bounding box center [76, 7] width 22 height 15
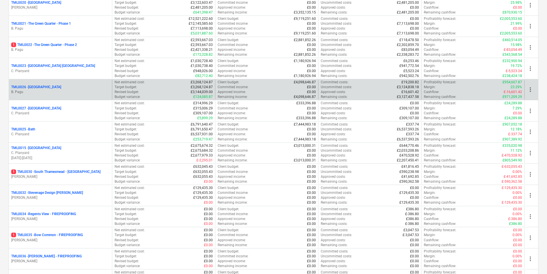
scroll to position [477, 0]
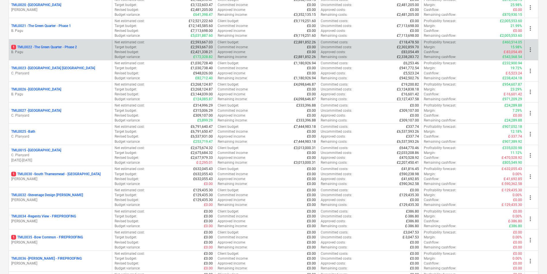
click at [44, 49] on p "1 TML0022 - The Green Quarter - Phase 2" at bounding box center [44, 47] width 66 height 5
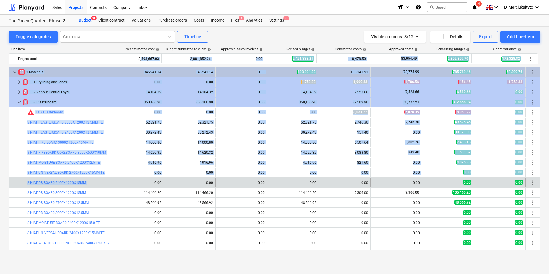
drag, startPoint x: 142, startPoint y: 59, endPoint x: 154, endPoint y: 183, distance: 124.3
click at [154, 183] on div "Line-item Net estimated cost help Budget submitted to client help Approved sale…" at bounding box center [275, 149] width 532 height 214
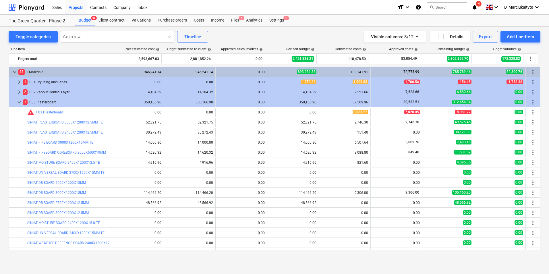
click at [264, 33] on div "Toggle categories Go to row Timeline Visible columns : 8/12 Details Export Add …" at bounding box center [275, 36] width 532 height 11
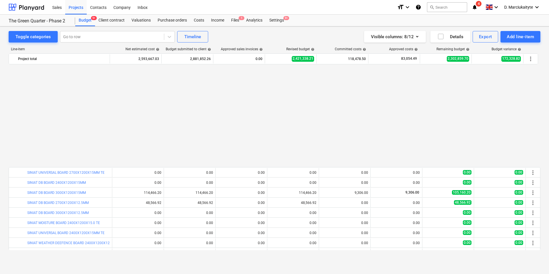
scroll to position [115, 0]
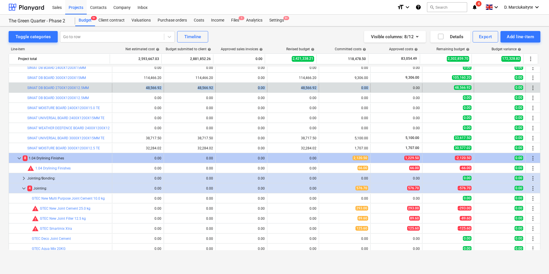
drag, startPoint x: 145, startPoint y: 86, endPoint x: 383, endPoint y: 90, distance: 238.8
click at [383, 90] on div "bar_chart SINIAT DB BOARD 2700X1200X12.5MM 48,566.92 edit 48,566.92 0.00 edit 4…" at bounding box center [274, 87] width 531 height 9
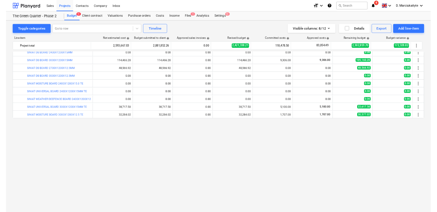
scroll to position [0, 0]
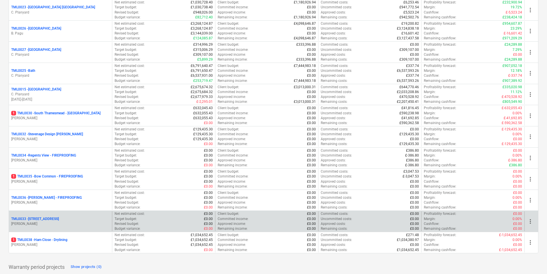
scroll to position [563, 0]
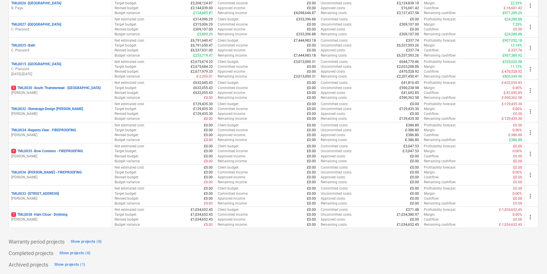
click at [72, 213] on div "1 TML0038 - Ham Close - Drylining" at bounding box center [60, 214] width 98 height 5
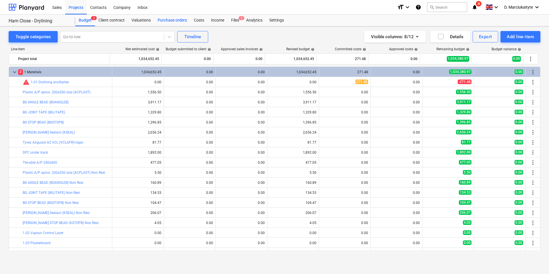
click at [175, 18] on div "Purchase orders" at bounding box center [172, 20] width 36 height 11
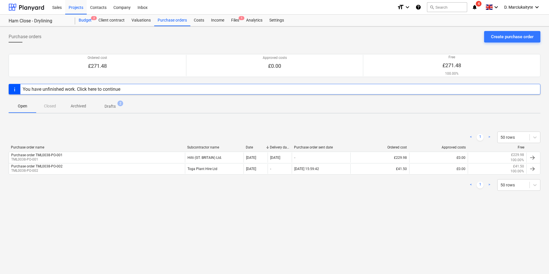
click at [91, 18] on span "2" at bounding box center [94, 18] width 6 height 4
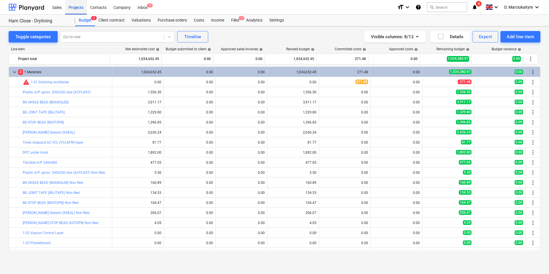
click at [71, 7] on div "Projects" at bounding box center [76, 7] width 22 height 15
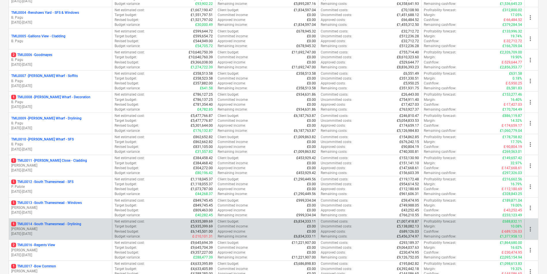
scroll to position [230, 0]
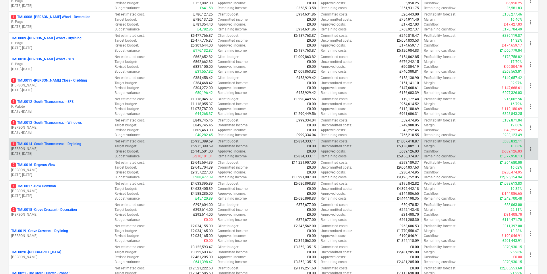
click at [61, 145] on p "1 TML0014 - [GEOGRAPHIC_DATA] - Drylining" at bounding box center [46, 144] width 70 height 5
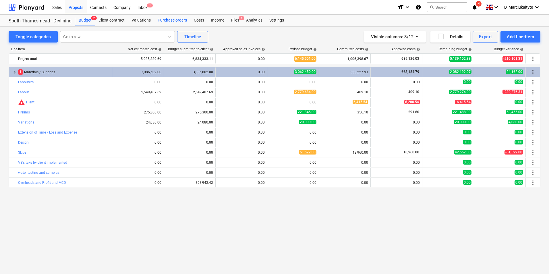
click at [168, 21] on div "Purchase orders" at bounding box center [172, 20] width 36 height 11
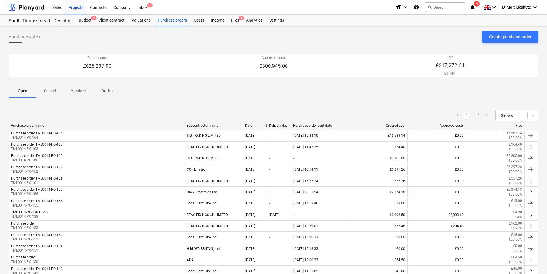
click at [48, 93] on p "Closed" at bounding box center [50, 91] width 14 height 6
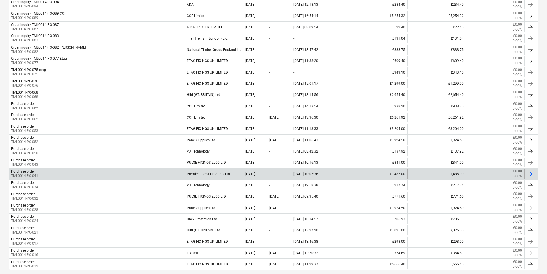
scroll to position [430, 0]
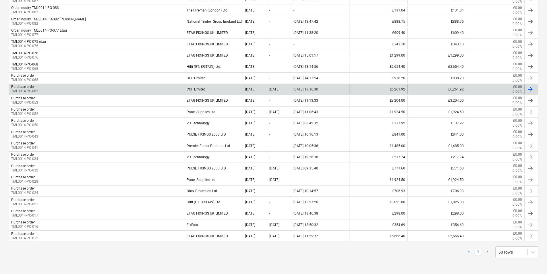
click at [83, 90] on div "Purchase order TML0014-PO-062" at bounding box center [96, 89] width 175 height 10
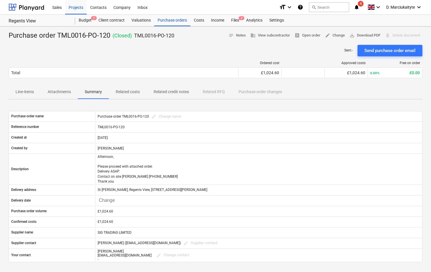
scroll to position [55, 0]
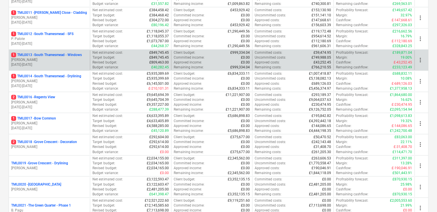
scroll to position [287, 0]
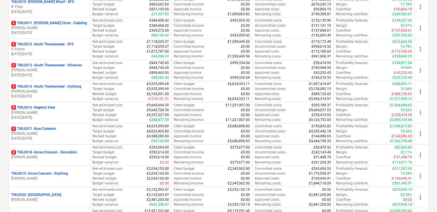
drag, startPoint x: 48, startPoint y: 84, endPoint x: 52, endPoint y: 86, distance: 3.9
click at [47, 84] on p "1 TML0014 - [GEOGRAPHIC_DATA] - Drylining" at bounding box center [46, 86] width 70 height 5
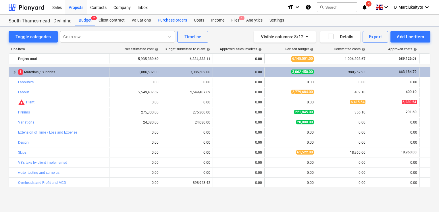
click at [172, 22] on div "Purchase orders" at bounding box center [172, 20] width 36 height 11
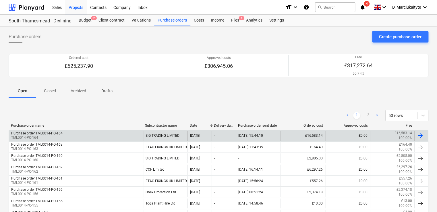
click at [51, 133] on div "Purchase order TML0014-PO-164" at bounding box center [36, 133] width 51 height 4
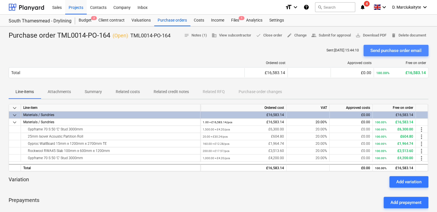
click at [379, 53] on div "Send purchase order email" at bounding box center [395, 50] width 51 height 7
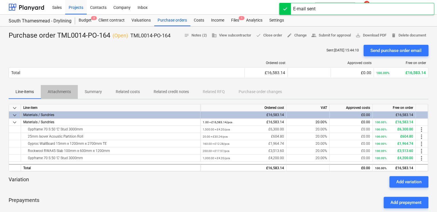
click at [67, 88] on span "Attachments" at bounding box center [59, 91] width 37 height 9
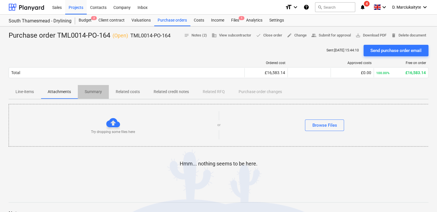
click at [93, 89] on p "Summary" at bounding box center [93, 92] width 17 height 6
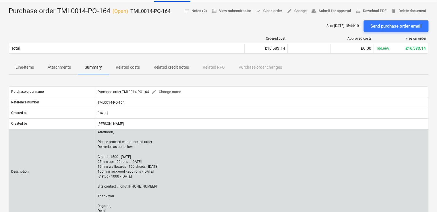
scroll to position [57, 0]
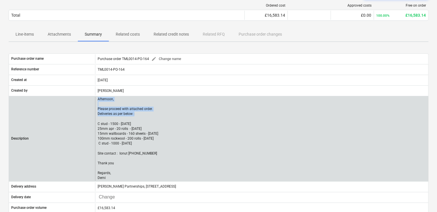
drag, startPoint x: 136, startPoint y: 114, endPoint x: 94, endPoint y: 98, distance: 44.1
click at [94, 98] on div "Description Afternoon, Please proceed with attached order. Deliveries as per be…" at bounding box center [218, 139] width 419 height 84
copy div "Afternoon, Please proceed with attached order. Deliveries as per below :"
drag, startPoint x: 114, startPoint y: 179, endPoint x: 98, endPoint y: 154, distance: 29.2
click at [98, 154] on p "Afternoon, Please proceed with attached order. Deliveries as per below : C stud…" at bounding box center [128, 139] width 61 height 84
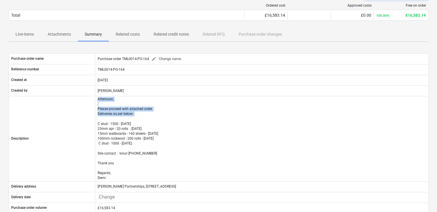
copy p "Site contact : Ionut [PHONE_NUMBER] Thank you Regards, [PERSON_NAME]"
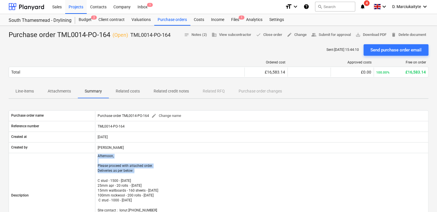
scroll to position [0, 0]
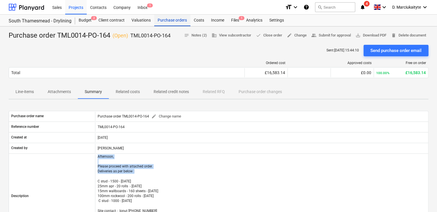
click at [166, 21] on div "Purchase orders" at bounding box center [172, 20] width 36 height 11
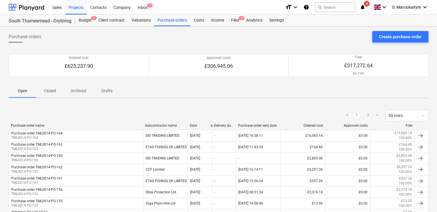
click at [161, 123] on div "Subcontractor name" at bounding box center [165, 125] width 40 height 4
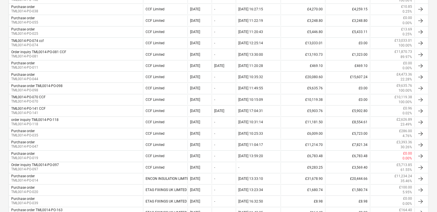
scroll to position [230, 0]
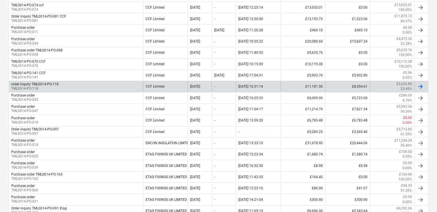
click at [158, 86] on div "CCF Limited" at bounding box center [165, 87] width 45 height 10
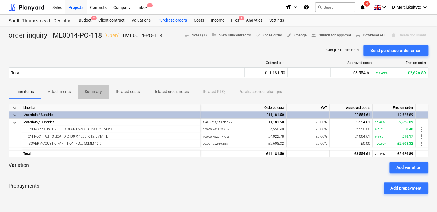
click at [99, 94] on p "Summary" at bounding box center [93, 92] width 17 height 6
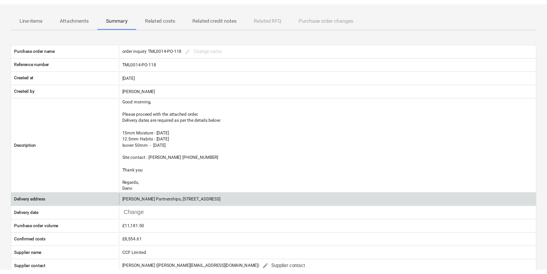
scroll to position [115, 0]
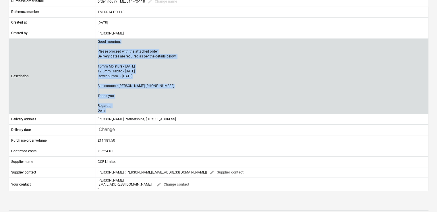
drag, startPoint x: 113, startPoint y: 108, endPoint x: 96, endPoint y: 42, distance: 68.5
click at [97, 42] on div "Good morning, Please proceed with the attached order. Delivery dates are requir…" at bounding box center [261, 76] width 333 height 74
copy p "Good morning, Please proceed with the attached order. Delivery dates are requir…"
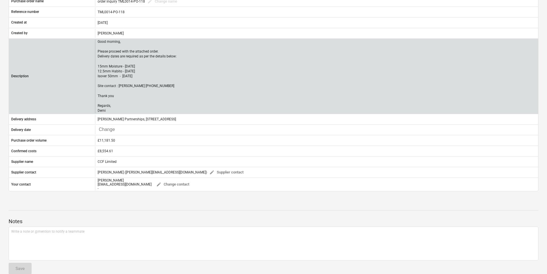
click at [143, 113] on div "Purchase order name order inquiry TML0014-PO-118 edit Change name Reference num…" at bounding box center [274, 93] width 530 height 195
drag, startPoint x: 142, startPoint y: 112, endPoint x: 98, endPoint y: 91, distance: 48.4
click at [98, 91] on p "Good morning, Please proceed with the attached order. Delivery dates are requir…" at bounding box center [137, 76] width 79 height 74
click at [114, 110] on p "Good morning, Please proceed with the attached order. Delivery dates are requir…" at bounding box center [137, 76] width 79 height 74
drag, startPoint x: 110, startPoint y: 111, endPoint x: 96, endPoint y: 85, distance: 28.8
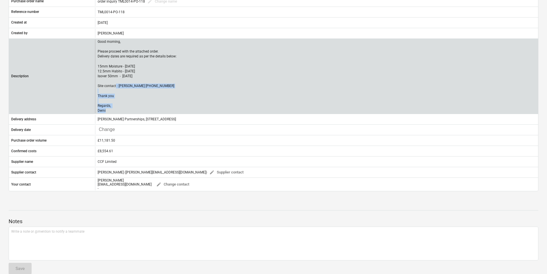
click at [96, 85] on div "Good morning, Please proceed with the attached order. Delivery dates are requir…" at bounding box center [316, 76] width 443 height 74
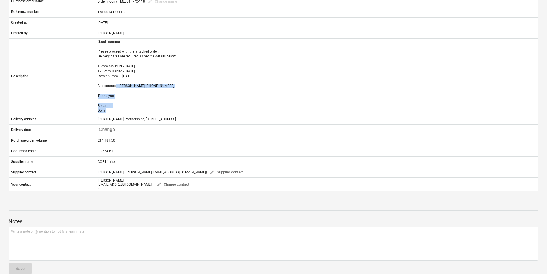
copy p "Site contact : [PERSON_NAME] [PHONE_NUMBER] Thank you Regards, [PERSON_NAME]"
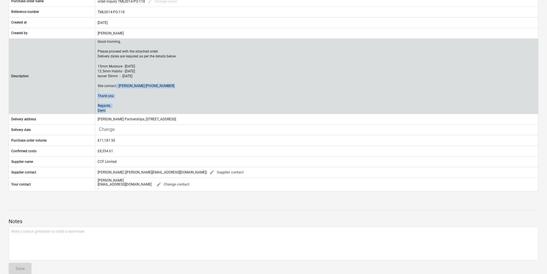
click at [133, 109] on p "Good morning, Please proceed with the attached order. Delivery dates are requir…" at bounding box center [137, 76] width 79 height 74
drag, startPoint x: 113, startPoint y: 112, endPoint x: 97, endPoint y: 85, distance: 31.7
click at [97, 85] on div "Good morning, Please proceed with the attached order. Delivery dates are requir…" at bounding box center [316, 76] width 443 height 74
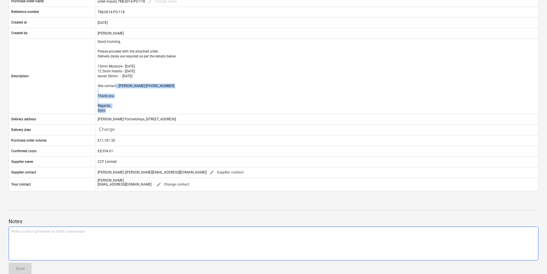
copy p "Site contact : [PERSON_NAME] [PHONE_NUMBER] Thank you Regards, [PERSON_NAME]"
